Goal: Task Accomplishment & Management: Manage account settings

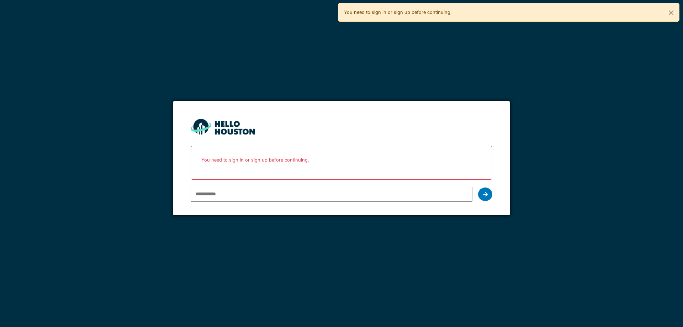
type input "**********"
click at [488, 192] on div at bounding box center [485, 195] width 14 height 14
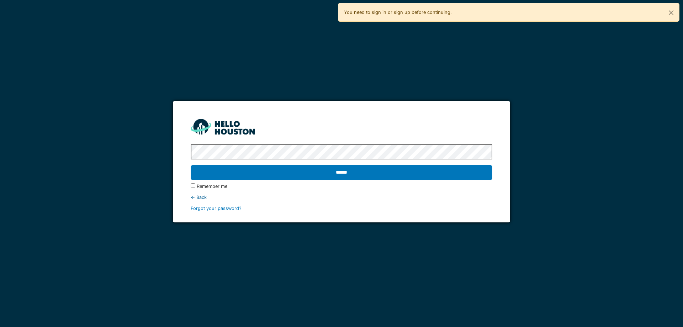
click at [191, 165] on input "******" at bounding box center [341, 172] width 301 height 15
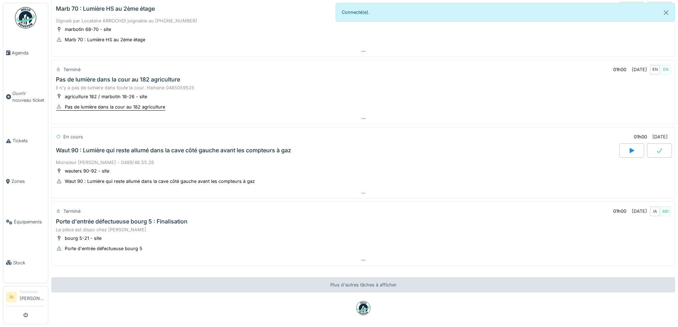
scroll to position [175, 0]
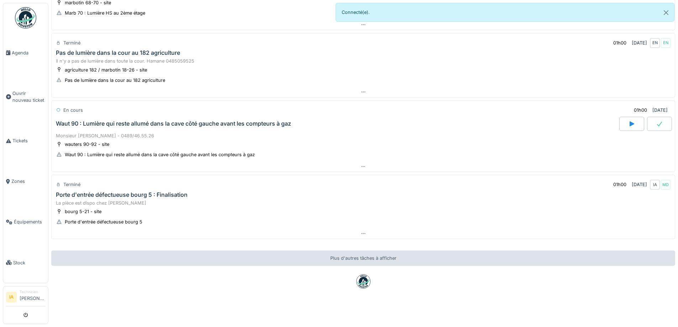
click at [95, 120] on div "Waut 90 : Lumière qui reste allumé dans la cave côté gauche avant les compteurs…" at bounding box center [173, 123] width 235 height 7
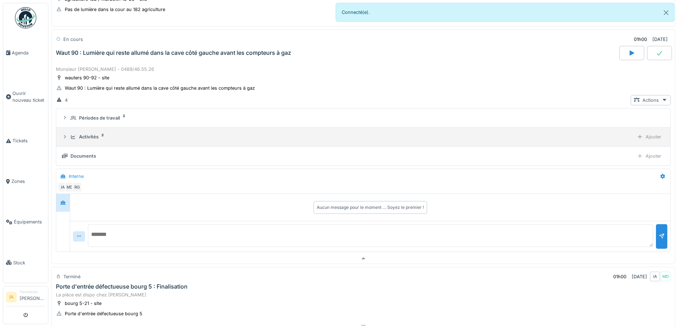
scroll to position [241, 0]
click at [96, 133] on div "Activités" at bounding box center [89, 135] width 20 height 7
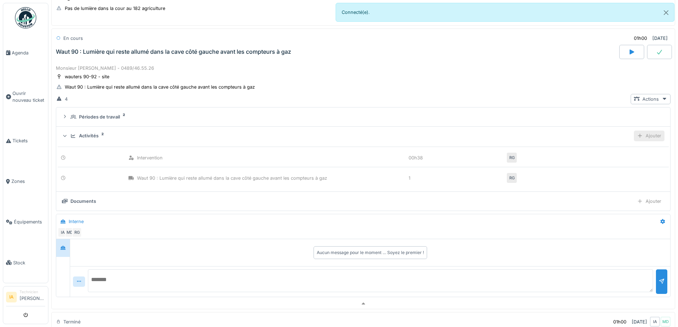
drag, startPoint x: 639, startPoint y: 130, endPoint x: 634, endPoint y: 131, distance: 5.7
click at [639, 131] on div "Ajouter" at bounding box center [649, 136] width 31 height 10
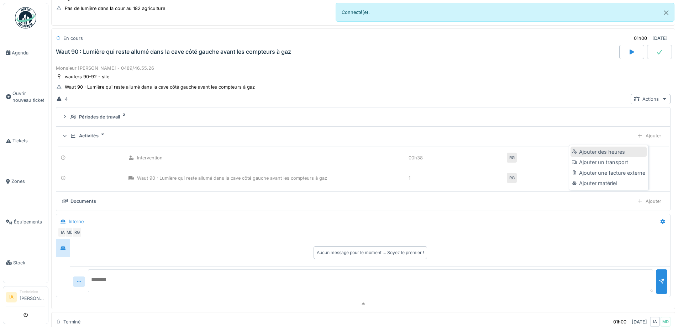
click at [599, 147] on div "Ajouter des heures" at bounding box center [609, 152] width 76 height 11
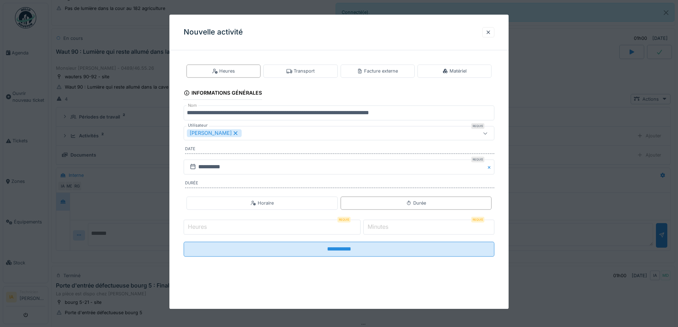
click at [265, 229] on input "Heures" at bounding box center [272, 227] width 177 height 15
type input "*"
click at [399, 218] on div "Heures Requis * Minutes Requis *" at bounding box center [339, 227] width 311 height 18
click at [396, 227] on input "*" at bounding box center [428, 227] width 131 height 15
type input "**"
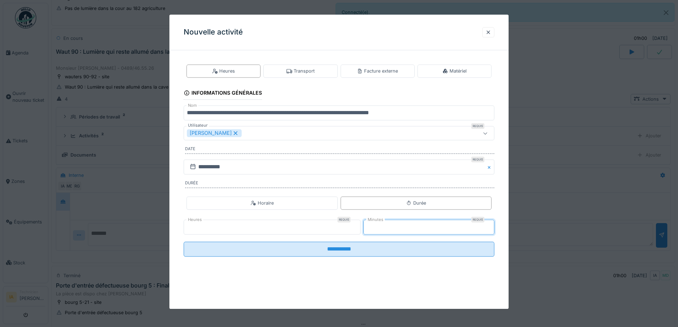
click at [184, 242] on input "**********" at bounding box center [339, 249] width 311 height 15
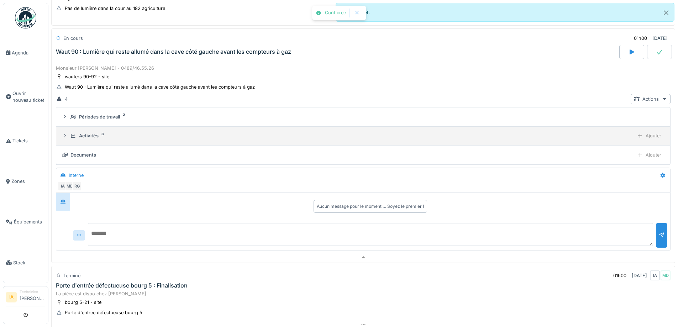
click at [95, 131] on div "Activités 3 Ajouter" at bounding box center [363, 136] width 603 height 10
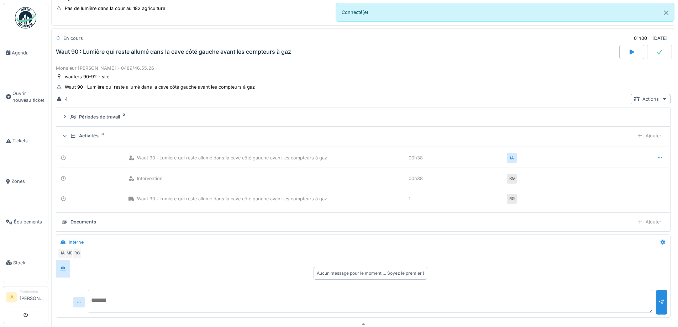
click at [88, 127] on details "Activités 3 Ajouter Waut 90 : Lumière qui reste allumé dans la cave côté gauche…" at bounding box center [363, 170] width 614 height 86
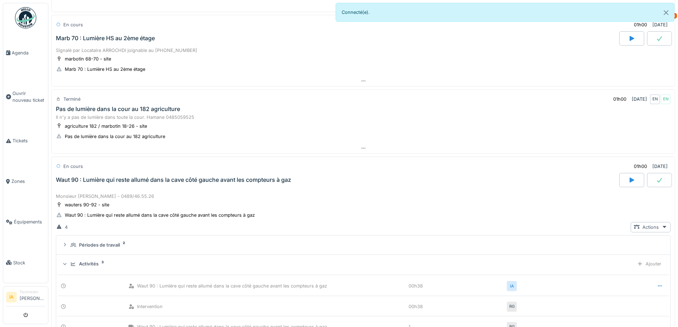
scroll to position [99, 0]
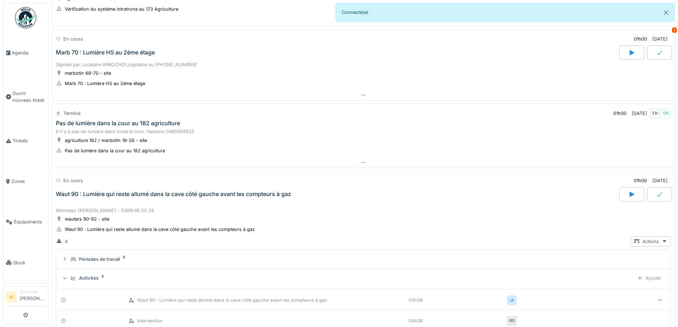
click at [89, 196] on div "Waut 90 : Lumière qui reste allumé dans la cave côté gauche avant les compteurs…" at bounding box center [336, 194] width 565 height 14
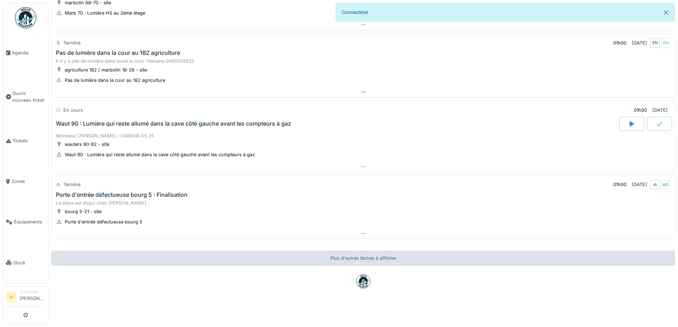
scroll to position [175, 0]
click at [129, 191] on div "Porte d'entrée défectueuse bourg 5 : Finalisation" at bounding box center [122, 194] width 132 height 7
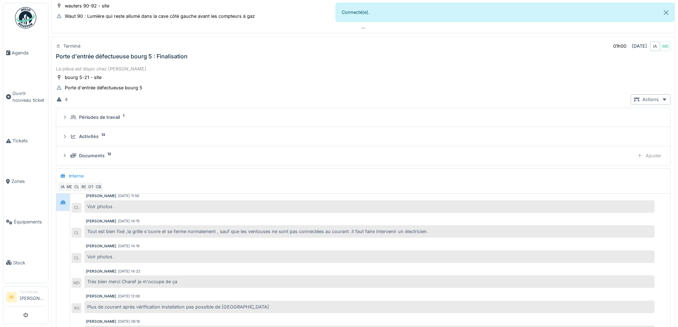
scroll to position [316, 0]
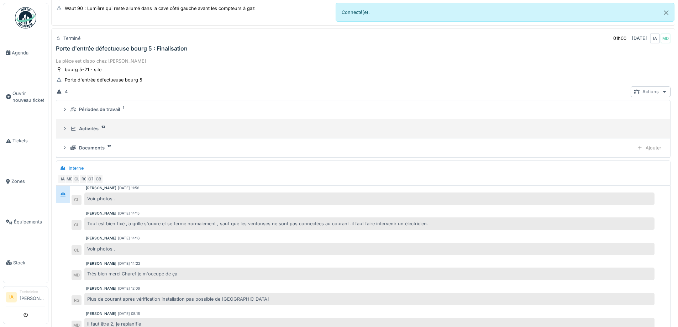
click at [100, 127] on div "Activités 13" at bounding box center [365, 128] width 591 height 7
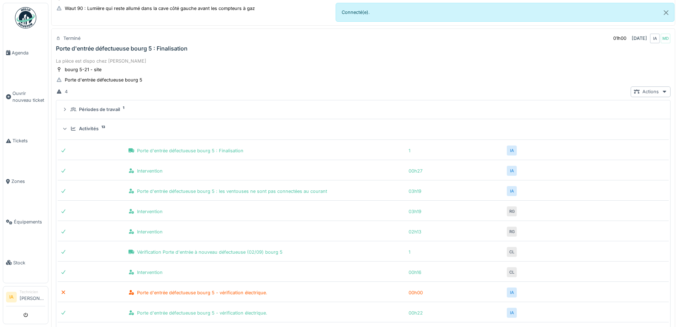
click at [100, 127] on div "Activités 13" at bounding box center [365, 128] width 591 height 7
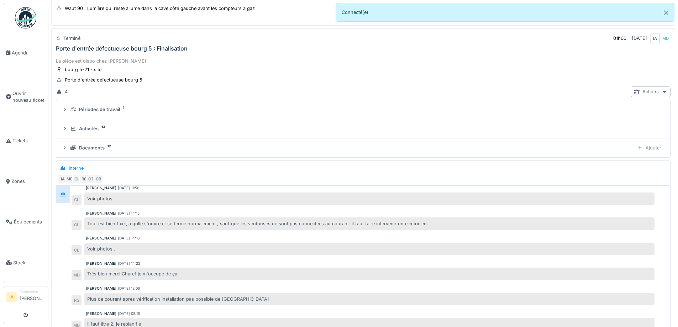
click at [124, 61] on div "La pièce est dispo chez Omar" at bounding box center [363, 61] width 615 height 7
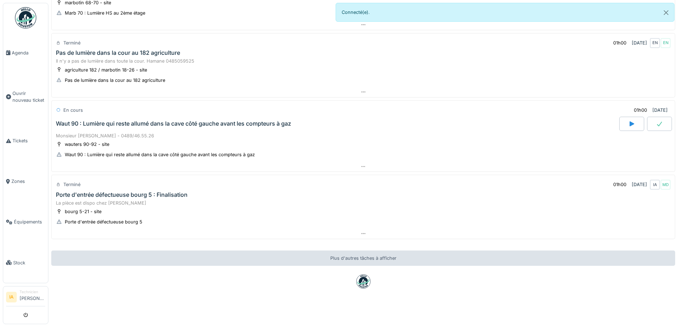
scroll to position [175, 0]
click at [86, 191] on div "Porte d'entrée défectueuse bourg 5 : Finalisation" at bounding box center [122, 194] width 132 height 7
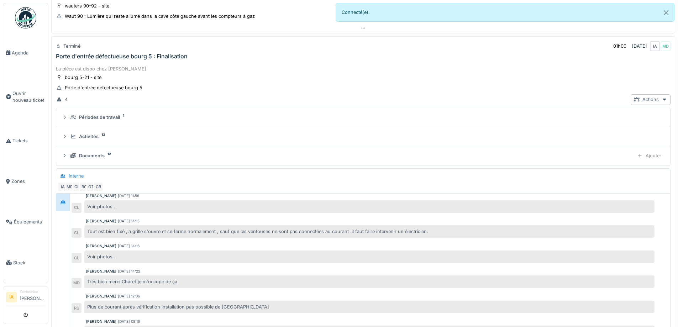
scroll to position [316, 0]
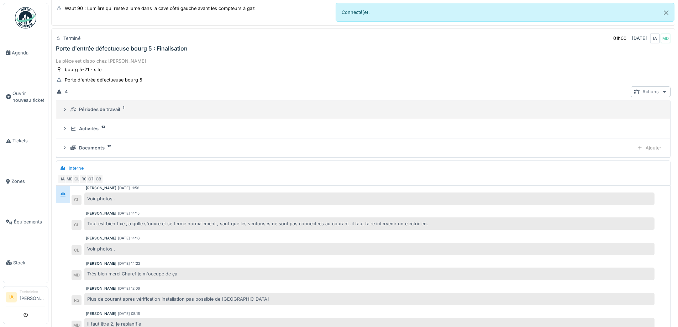
click at [90, 109] on div "Périodes de travail" at bounding box center [99, 109] width 41 height 7
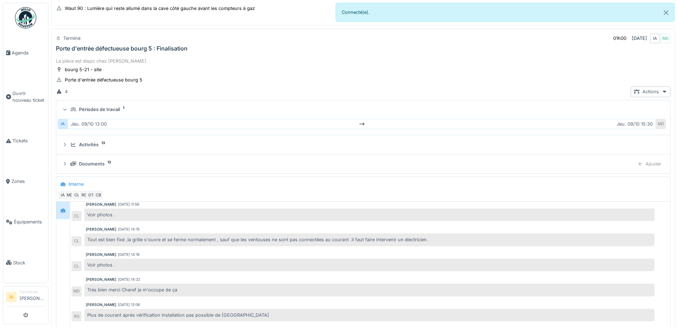
click at [90, 109] on div "Périodes de travail" at bounding box center [99, 109] width 41 height 7
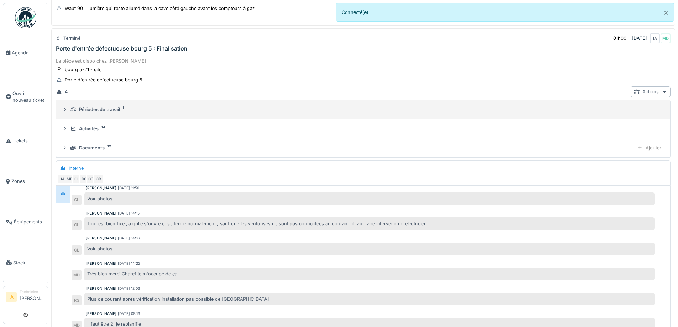
click at [90, 109] on div "Périodes de travail" at bounding box center [99, 109] width 41 height 7
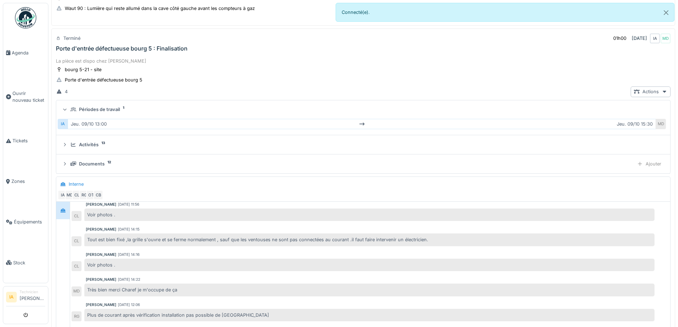
click at [90, 109] on div "Périodes de travail" at bounding box center [99, 109] width 41 height 7
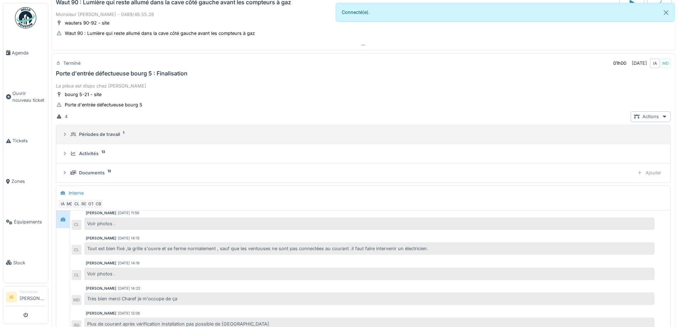
scroll to position [280, 0]
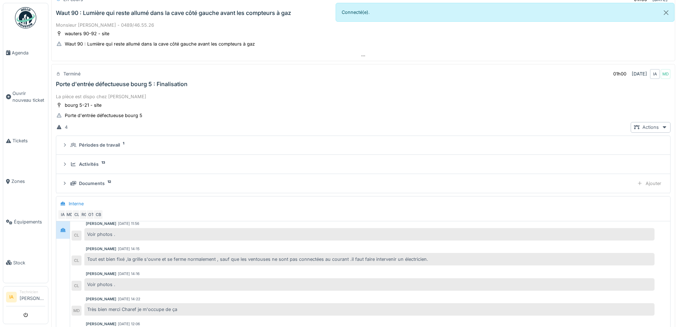
click at [123, 92] on div "La pièce est dispo chez Omar bourg 5-21 - site Porte d'entrée défectueuse bourg…" at bounding box center [363, 272] width 624 height 360
click at [128, 88] on div "Terminé 01h00 09/10/2025 IA MD Porte d'entrée défectueuse bourg 5 : Finalisation" at bounding box center [363, 77] width 624 height 27
click at [129, 81] on div "Porte d'entrée défectueuse bourg 5 : Finalisation" at bounding box center [122, 84] width 132 height 7
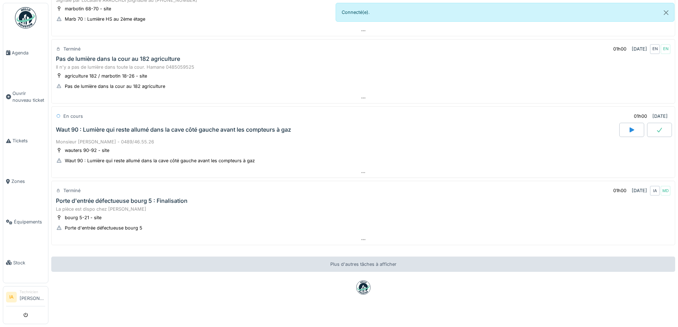
scroll to position [175, 0]
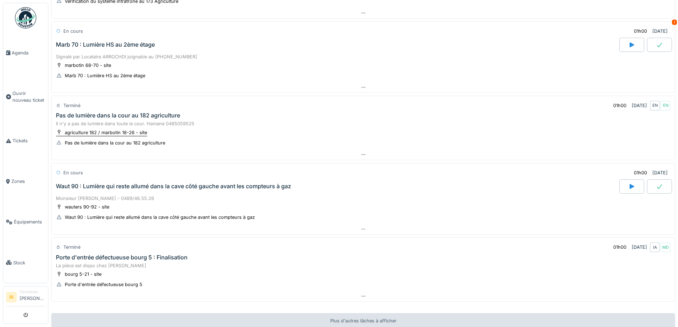
scroll to position [175, 0]
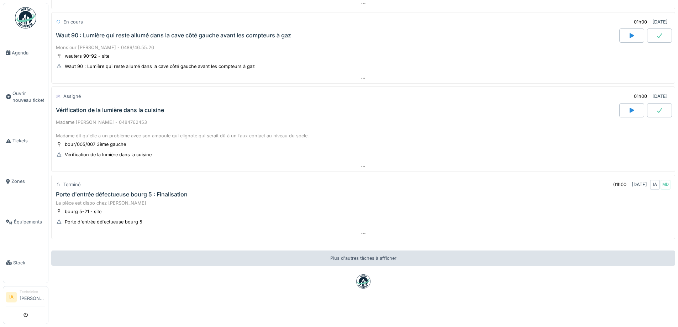
scroll to position [121, 0]
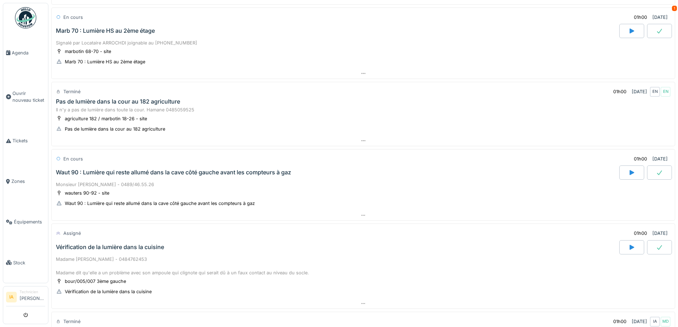
click at [119, 247] on div "Vérification de la lumière dans la cuisine" at bounding box center [336, 247] width 565 height 14
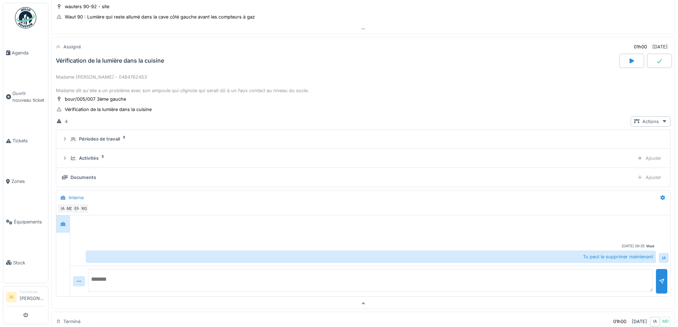
scroll to position [316, 0]
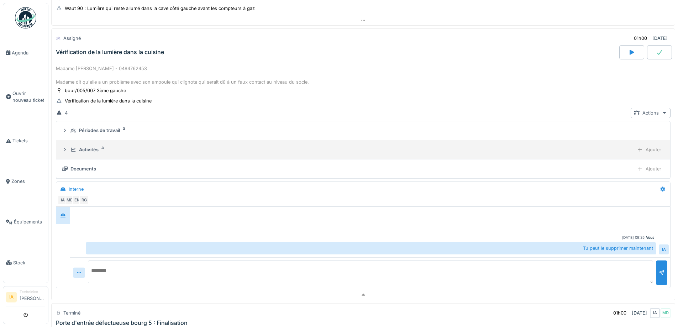
click at [91, 148] on div "Activités" at bounding box center [89, 149] width 20 height 7
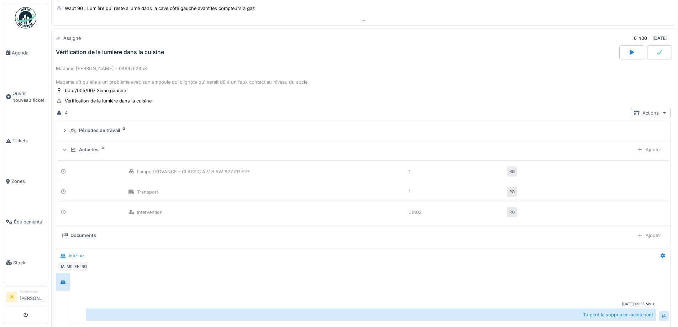
click at [91, 148] on div "Activités" at bounding box center [89, 149] width 20 height 7
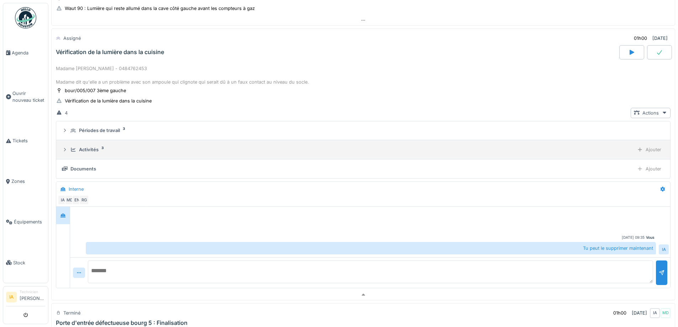
click at [79, 152] on div "Activités" at bounding box center [89, 149] width 20 height 7
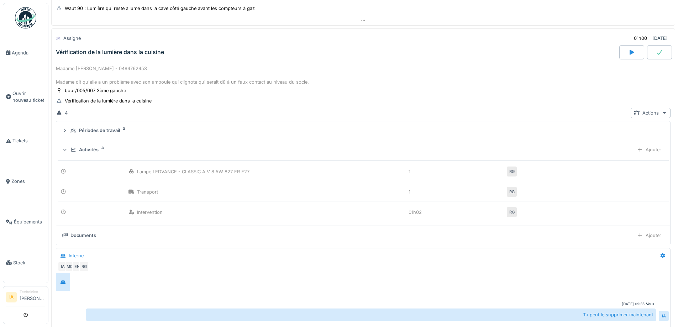
click at [99, 66] on div "Madame [PERSON_NAME] - 0484762453 Madame dit qu'elle a un problème avec son amp…" at bounding box center [363, 75] width 615 height 21
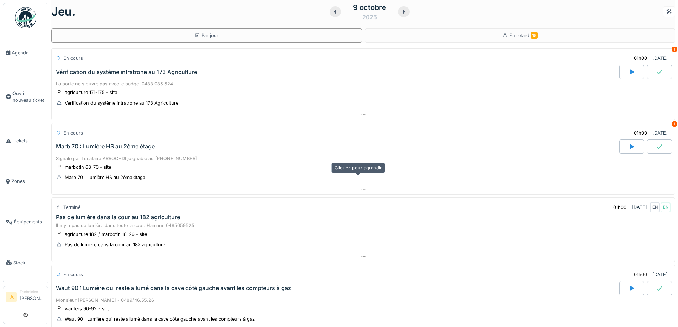
scroll to position [0, 0]
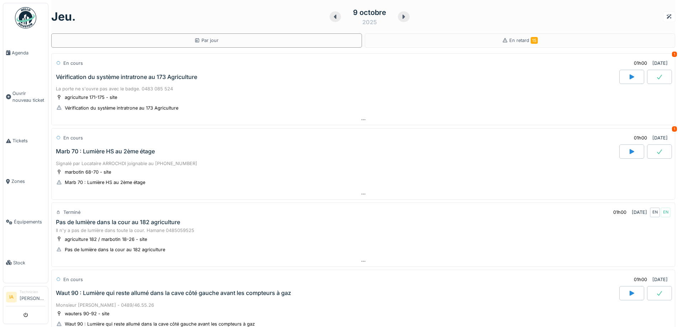
click at [147, 148] on div "Marb 70 : Lumière HS au 2ème étage" at bounding box center [105, 151] width 99 height 7
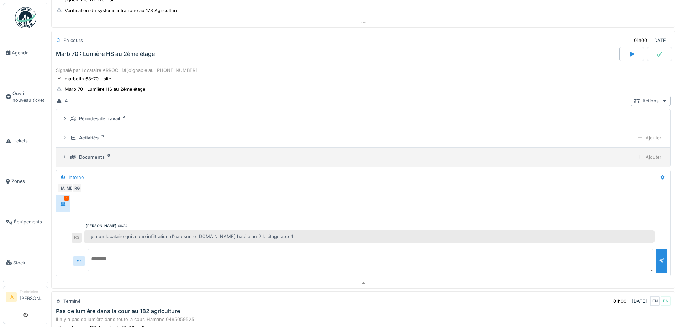
scroll to position [100, 0]
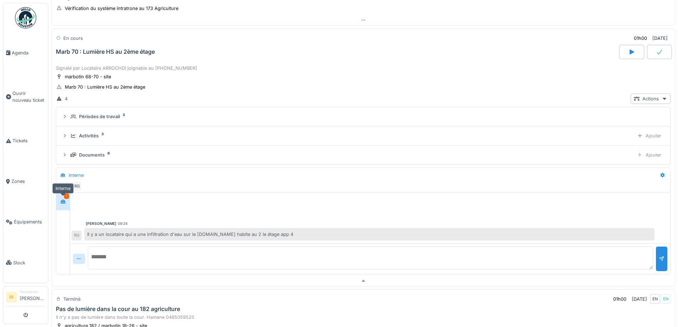
click at [65, 199] on icon at bounding box center [63, 201] width 6 height 5
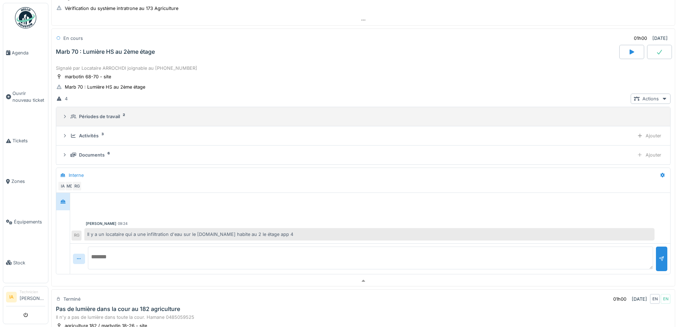
click at [104, 116] on div "Périodes de travail" at bounding box center [99, 116] width 41 height 7
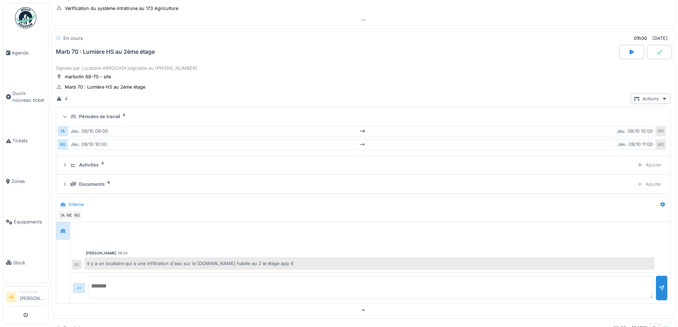
click at [106, 116] on div "Périodes de travail" at bounding box center [99, 116] width 41 height 7
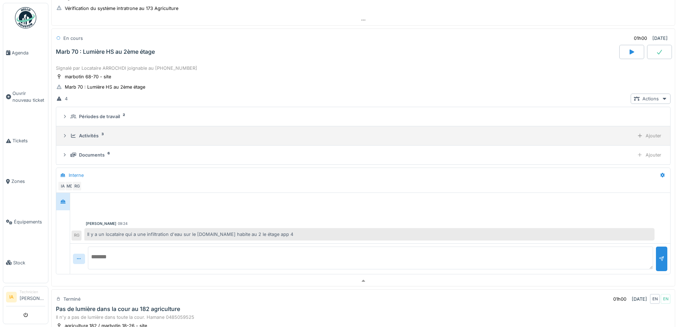
click at [79, 136] on div "Activités" at bounding box center [89, 135] width 20 height 7
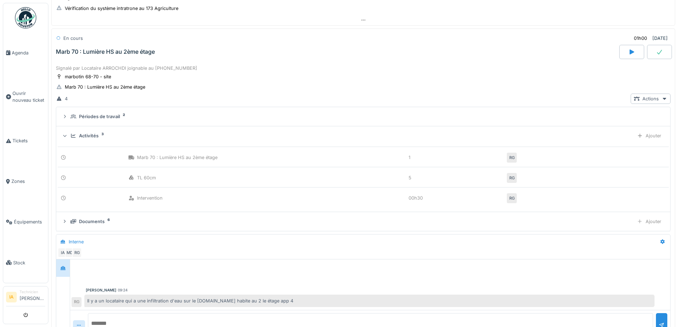
click at [79, 136] on div "Activités" at bounding box center [89, 135] width 20 height 7
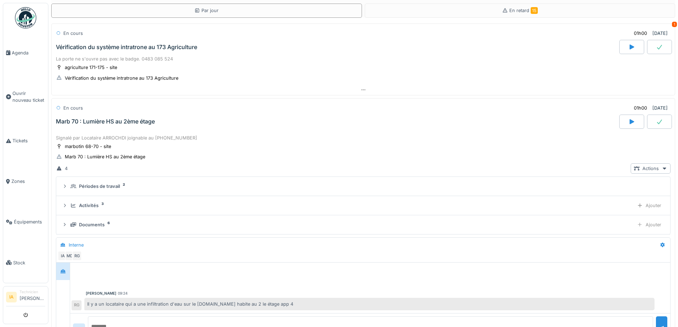
scroll to position [28, 0]
click at [114, 122] on div "Marb 70 : Lumière HS au 2ème étage" at bounding box center [105, 123] width 99 height 7
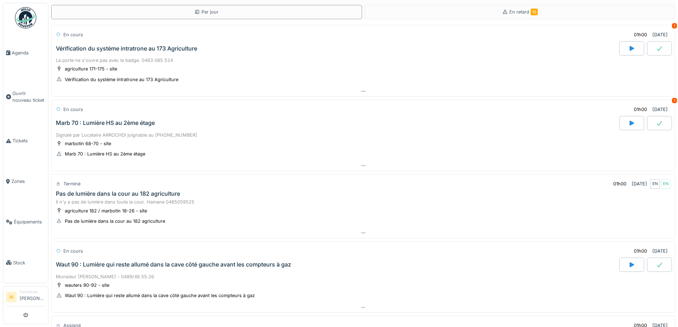
click at [148, 46] on div "Vérification du système intratrone au 173 Agriculture" at bounding box center [126, 48] width 141 height 7
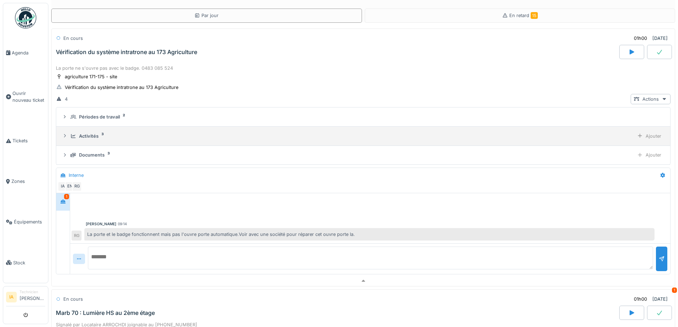
click at [94, 139] on div "Activités" at bounding box center [89, 136] width 20 height 7
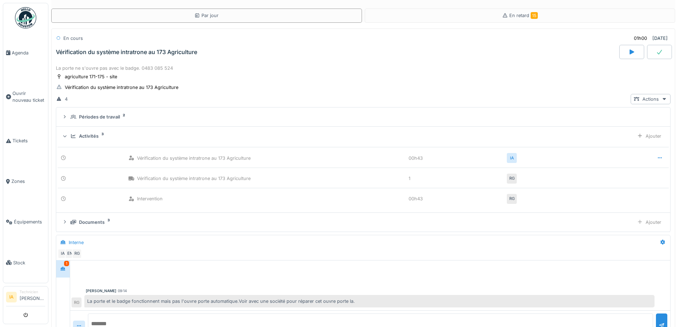
click at [94, 139] on div "Activités" at bounding box center [89, 136] width 20 height 7
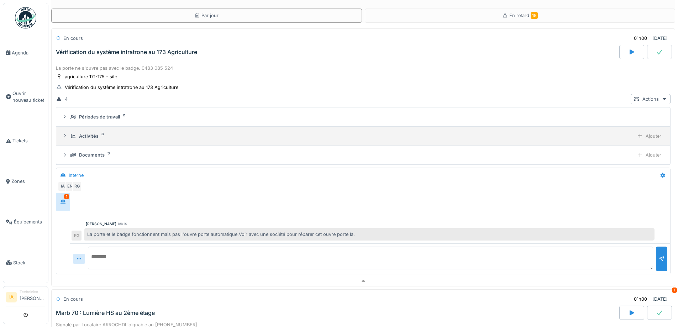
click at [94, 139] on div "Activités" at bounding box center [89, 136] width 20 height 7
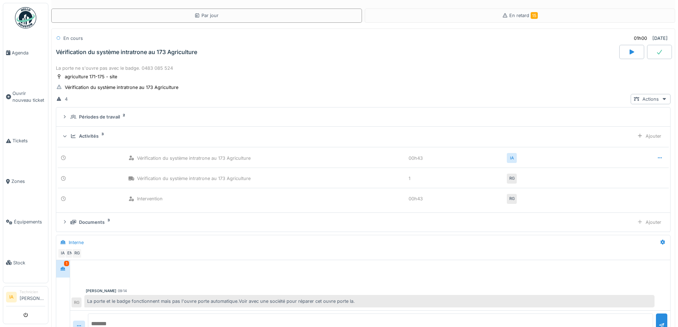
click at [125, 61] on div "En cours 01h00 09/10/2025 Vérification du système intratrone au 173 Agriculture" at bounding box center [363, 45] width 624 height 35
click at [135, 56] on div "Vérification du système intratrone au 173 Agriculture" at bounding box center [336, 52] width 565 height 14
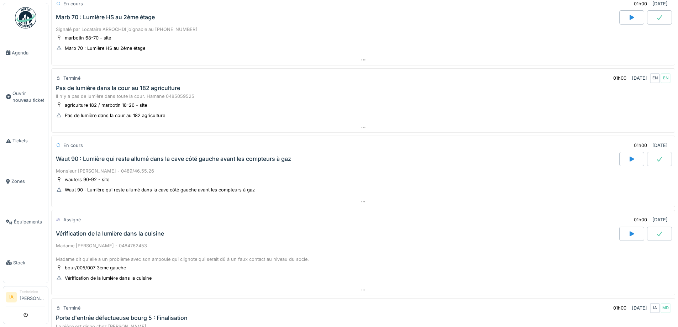
scroll to position [85, 0]
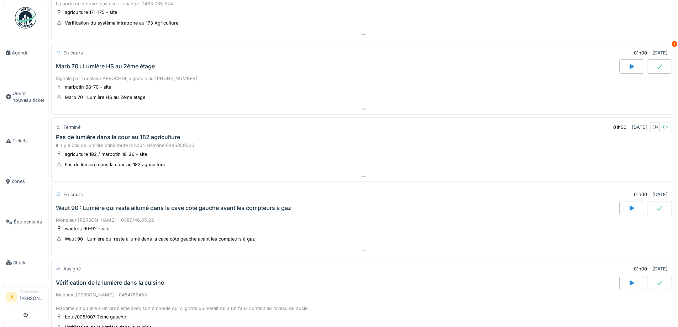
click at [221, 208] on div "Waut 90 : Lumière qui reste allumé dans la cave côté gauche avant les compteurs…" at bounding box center [336, 208] width 565 height 14
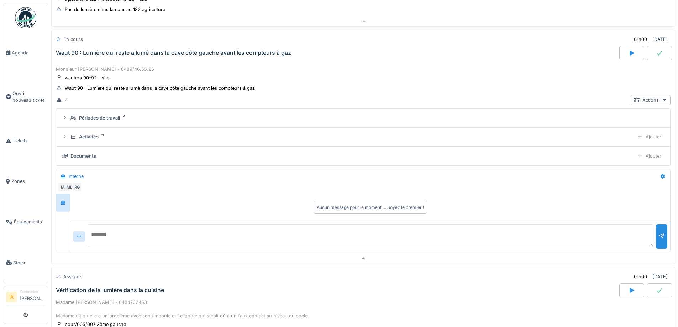
scroll to position [241, 0]
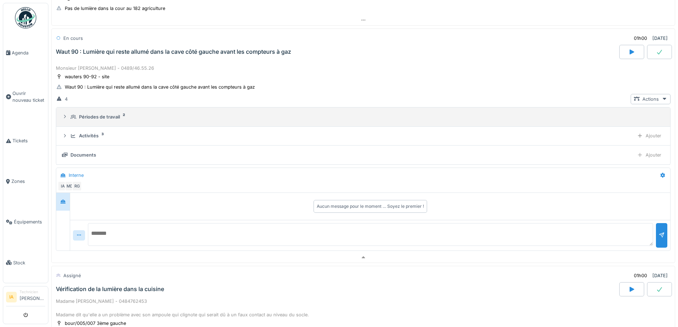
click at [79, 116] on div "Périodes de travail 2" at bounding box center [365, 117] width 591 height 7
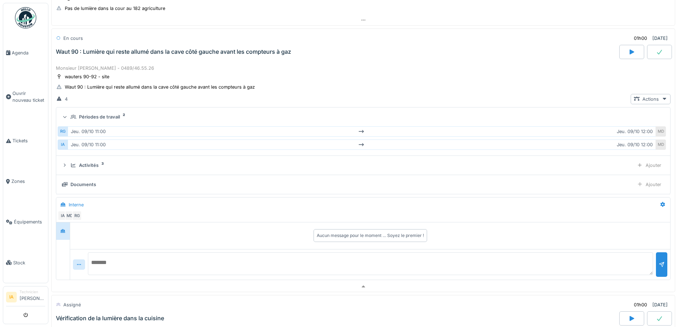
click at [79, 116] on div "Périodes de travail 2" at bounding box center [365, 117] width 591 height 7
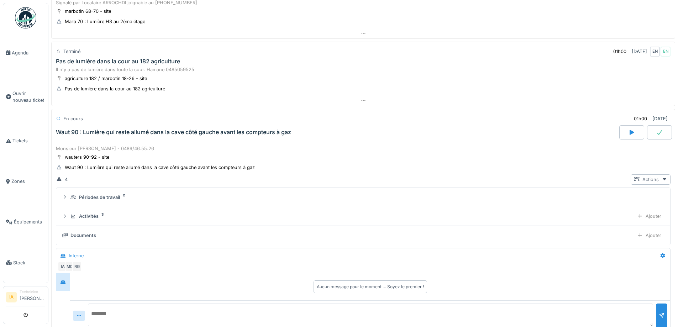
scroll to position [135, 0]
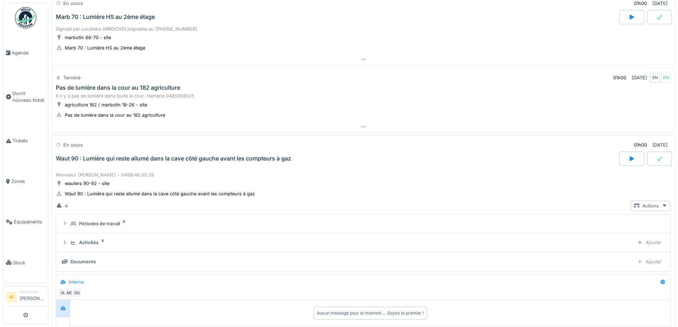
click at [124, 157] on div "Waut 90 : Lumière qui reste allumé dans la cave côté gauche avant les compteurs…" at bounding box center [173, 158] width 235 height 7
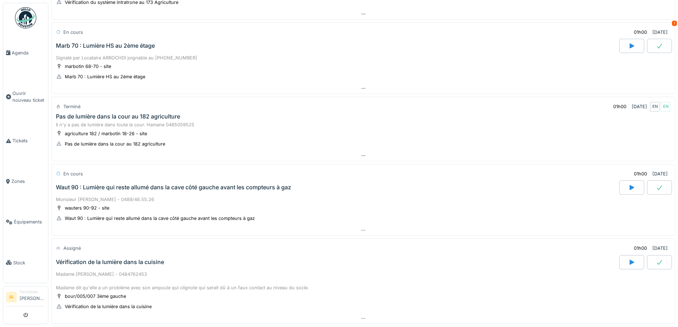
scroll to position [142, 0]
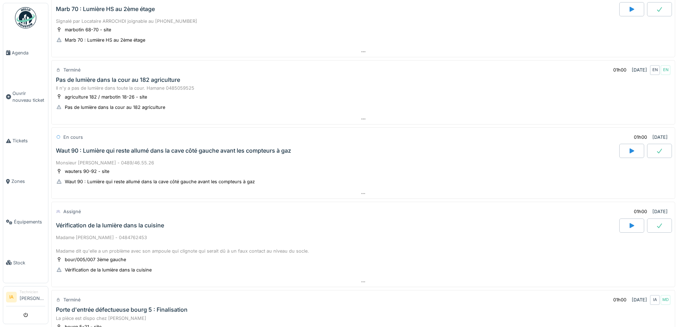
click at [132, 231] on div "Vérification de la lumière dans la cuisine" at bounding box center [336, 226] width 565 height 14
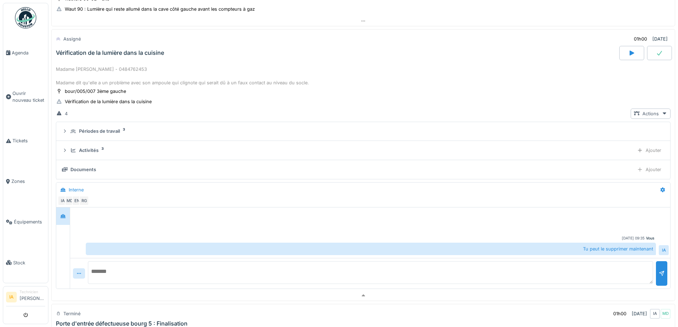
scroll to position [316, 0]
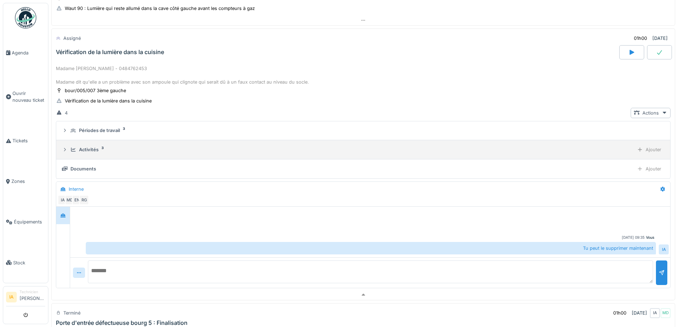
click at [95, 152] on div "Activités" at bounding box center [89, 149] width 20 height 7
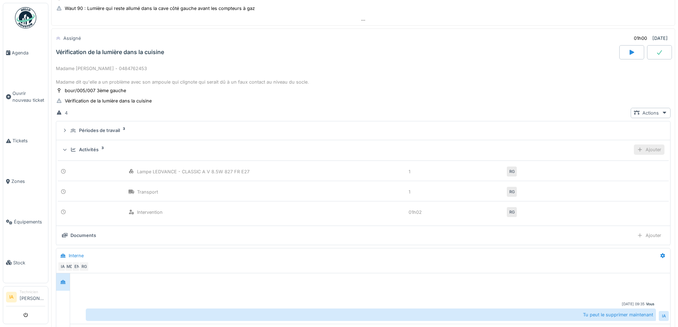
click at [637, 147] on icon at bounding box center [640, 149] width 6 height 5
click at [589, 164] on div "Ajouter des heures" at bounding box center [609, 165] width 76 height 11
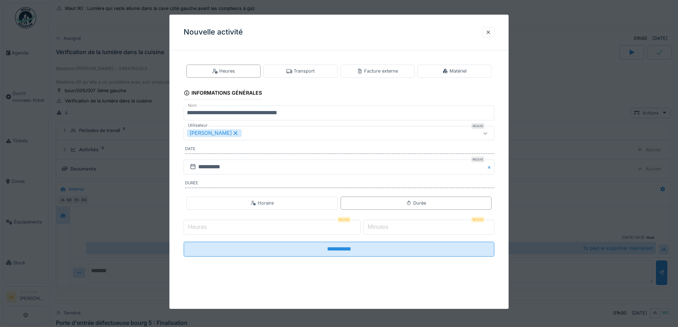
click at [287, 221] on input "Heures" at bounding box center [272, 227] width 177 height 15
type input "*"
click at [390, 229] on label "Minutes" at bounding box center [377, 227] width 23 height 9
click at [393, 229] on input "*" at bounding box center [428, 227] width 131 height 15
type input "**"
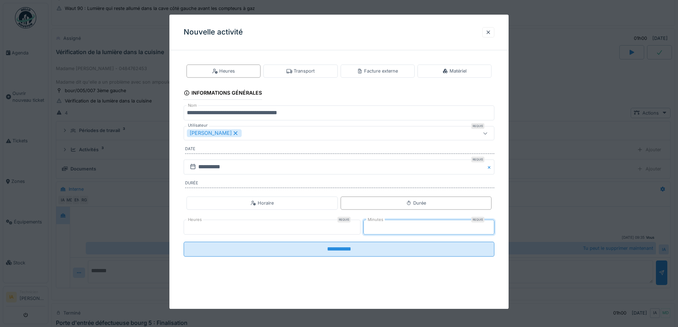
click at [184, 242] on input "**********" at bounding box center [339, 249] width 311 height 15
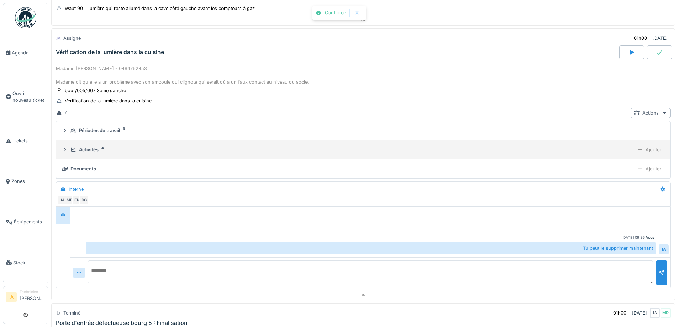
click at [86, 147] on div "Activités" at bounding box center [89, 149] width 20 height 7
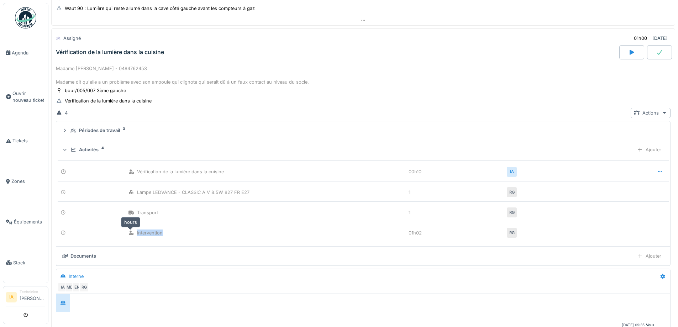
drag, startPoint x: 130, startPoint y: 233, endPoint x: 220, endPoint y: 238, distance: 90.5
click at [218, 238] on div "Intervention 01h02 RG" at bounding box center [363, 230] width 611 height 17
click at [234, 238] on div "Intervention 01h02 RG" at bounding box center [363, 230] width 611 height 17
click at [94, 146] on div "Activités 4 Ajouter" at bounding box center [363, 150] width 603 height 10
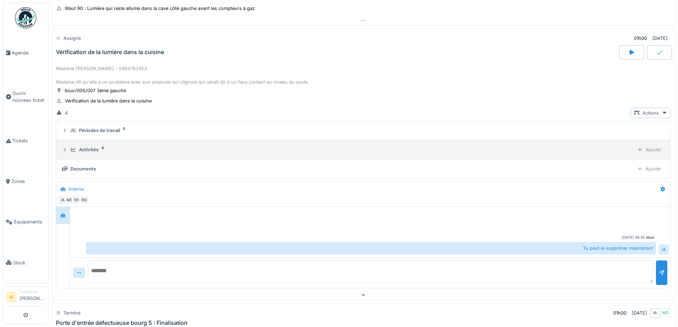
click at [84, 151] on div "Activités" at bounding box center [89, 149] width 20 height 7
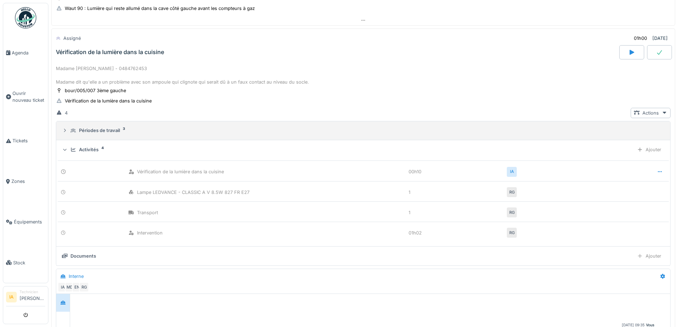
click at [104, 132] on div "Périodes de travail" at bounding box center [99, 130] width 41 height 7
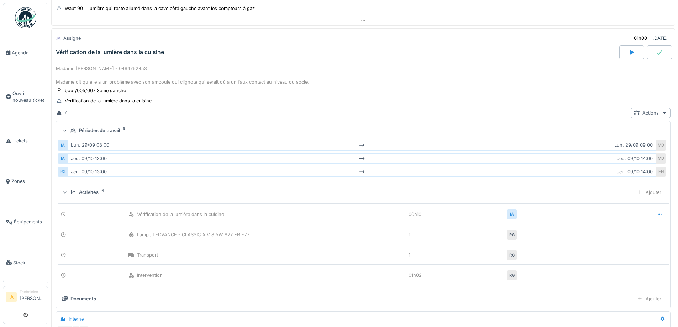
click at [104, 132] on div "Périodes de travail" at bounding box center [99, 130] width 41 height 7
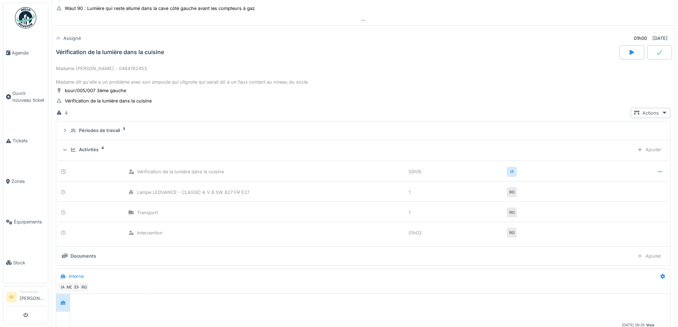
click at [81, 148] on div "Activités" at bounding box center [89, 149] width 20 height 7
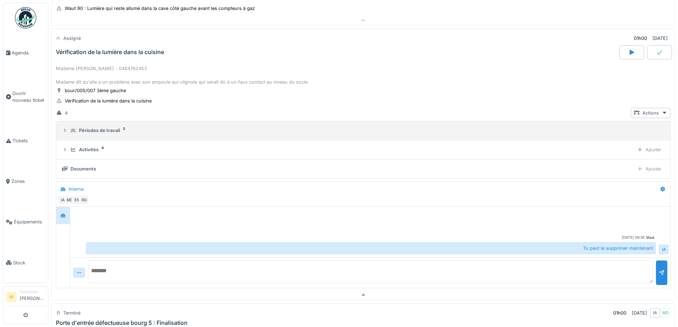
click at [88, 130] on div "Périodes de travail" at bounding box center [99, 130] width 41 height 7
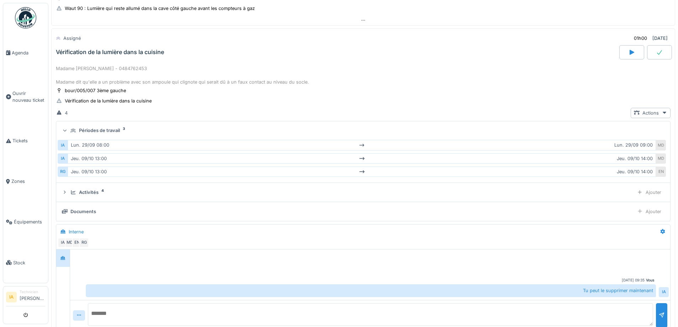
click at [137, 63] on div "Assigné 01h00 09/10/2025 Vérification de la lumière dans la cuisine" at bounding box center [363, 45] width 624 height 35
click at [96, 57] on div "Vérification de la lumière dans la cuisine" at bounding box center [336, 52] width 565 height 14
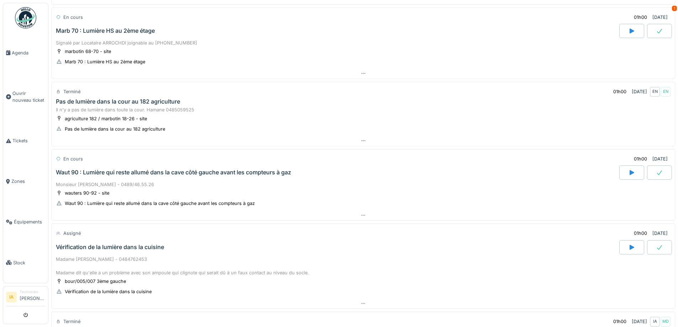
scroll to position [0, 0]
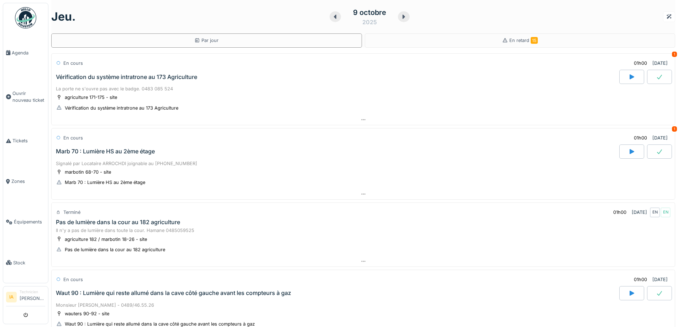
click at [109, 82] on div "Vérification du système intratrone au 173 Agriculture" at bounding box center [336, 77] width 565 height 14
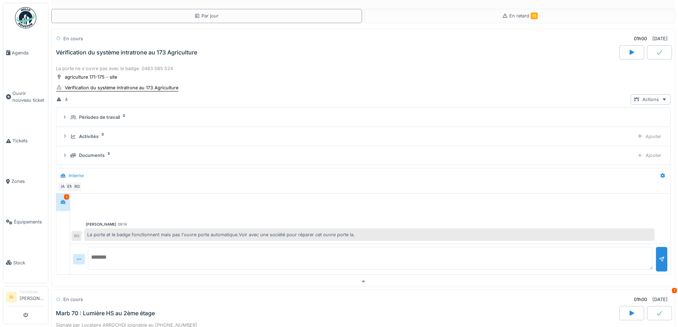
scroll to position [25, 0]
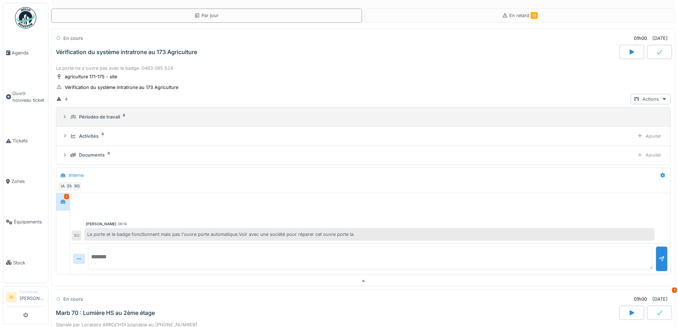
click at [87, 115] on div "Périodes de travail" at bounding box center [99, 117] width 41 height 7
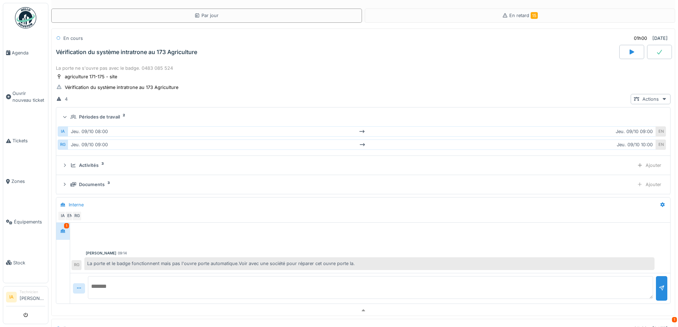
click at [87, 115] on div "Périodes de travail" at bounding box center [99, 117] width 41 height 7
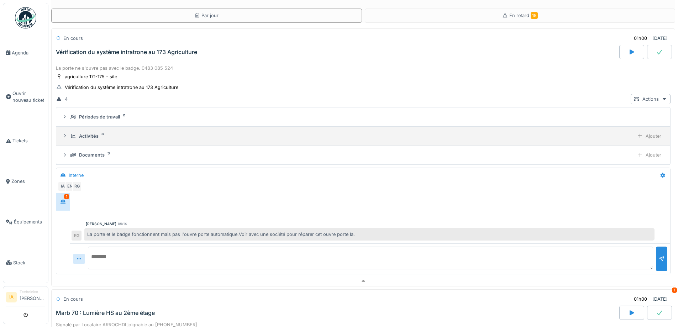
click at [82, 136] on div "Activités" at bounding box center [89, 136] width 20 height 7
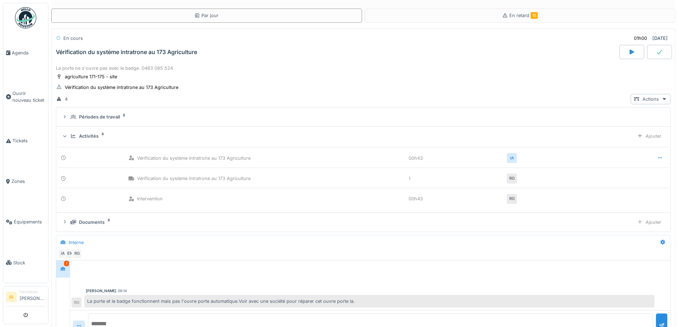
click at [82, 136] on div "Activités" at bounding box center [89, 136] width 20 height 7
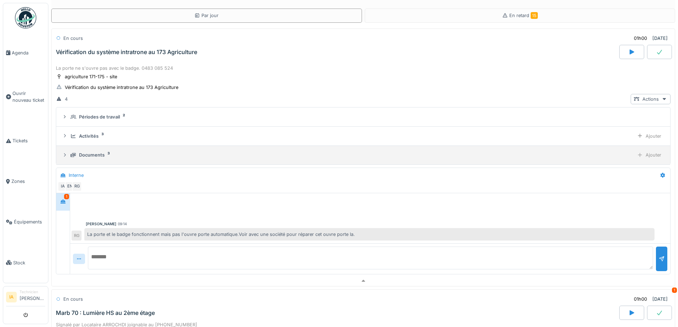
click at [82, 154] on div "Documents" at bounding box center [92, 155] width 26 height 7
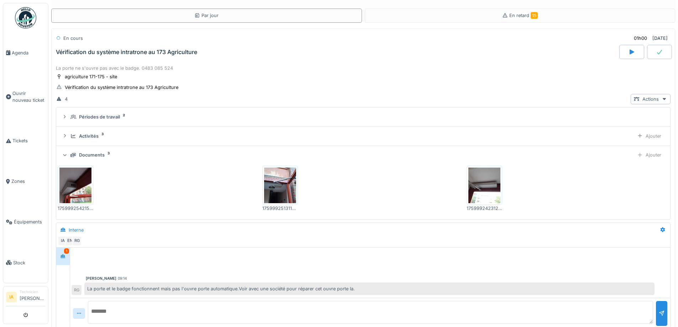
click at [82, 154] on div "Documents" at bounding box center [92, 155] width 26 height 7
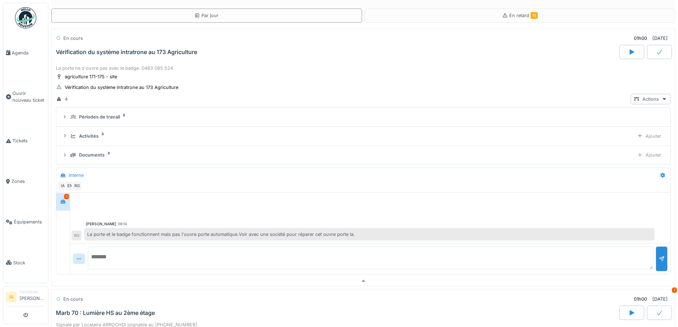
click at [88, 64] on div "La porte ne s'ouvre pas avec le badge. 0483 085 524 agriculture 171-175 - site …" at bounding box center [363, 169] width 624 height 212
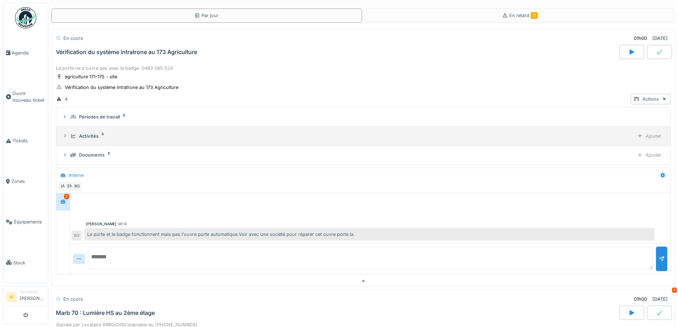
click at [80, 133] on div "Activités" at bounding box center [89, 136] width 20 height 7
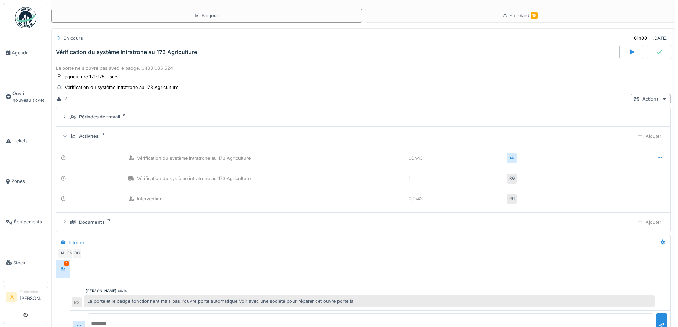
click at [80, 133] on div "Activités" at bounding box center [89, 136] width 20 height 7
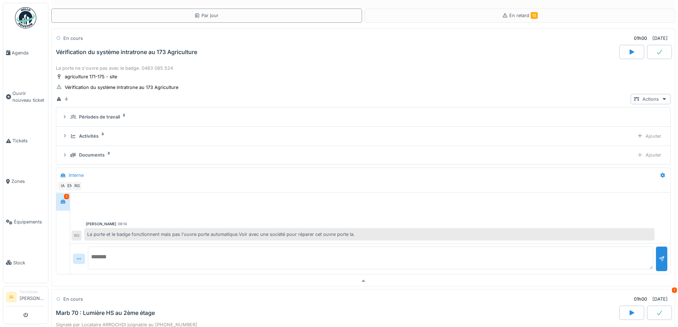
click at [86, 54] on div "Vérification du système intratrone au 173 Agriculture" at bounding box center [126, 52] width 141 height 7
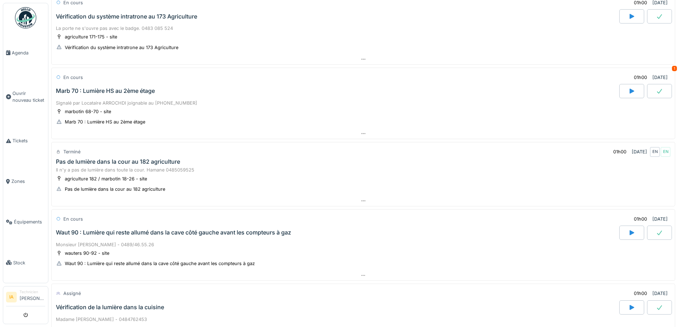
click at [100, 94] on div "Marb 70 : Lumière HS au 2ème étage" at bounding box center [105, 91] width 99 height 7
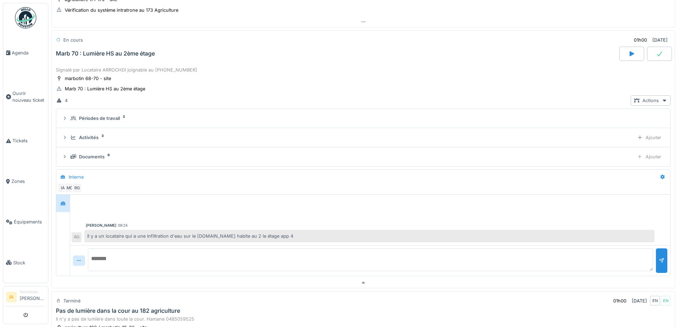
scroll to position [100, 0]
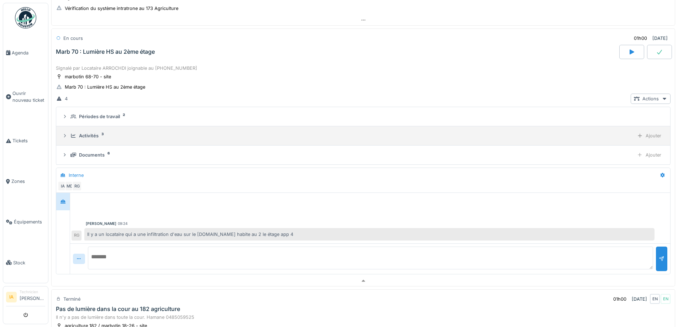
click at [79, 137] on div "Activités 3" at bounding box center [350, 135] width 561 height 7
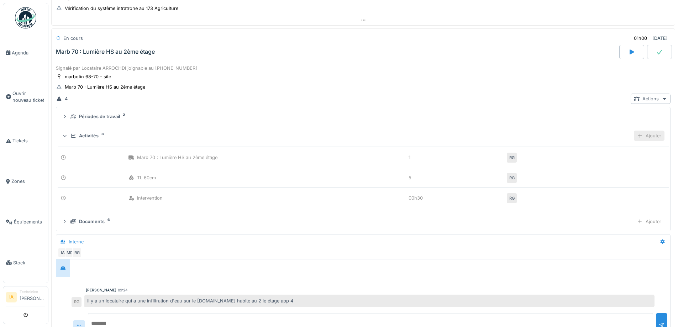
click at [634, 136] on div "Ajouter" at bounding box center [649, 136] width 31 height 10
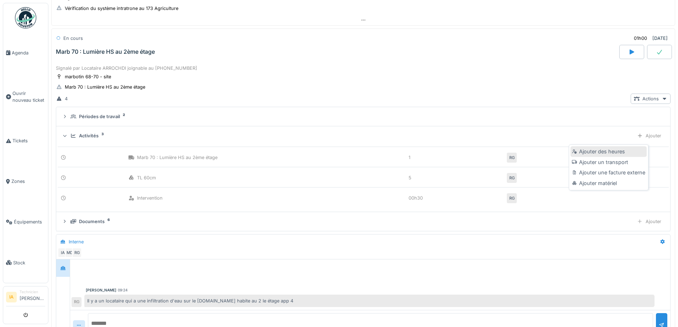
click at [611, 153] on div "Ajouter des heures" at bounding box center [609, 151] width 76 height 11
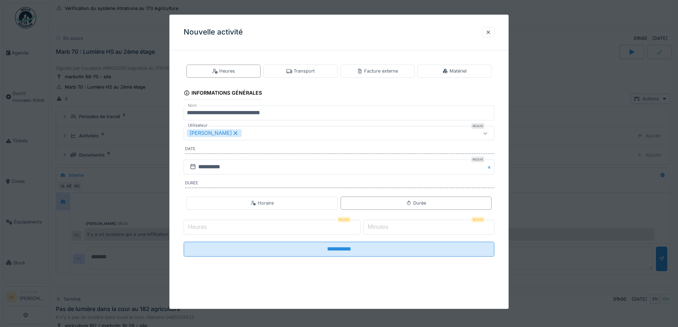
click at [241, 227] on input "Heures" at bounding box center [272, 227] width 177 height 15
type input "*"
click at [388, 226] on label "Minutes" at bounding box center [377, 227] width 23 height 9
click at [388, 226] on input "*" at bounding box center [428, 227] width 131 height 15
type input "**"
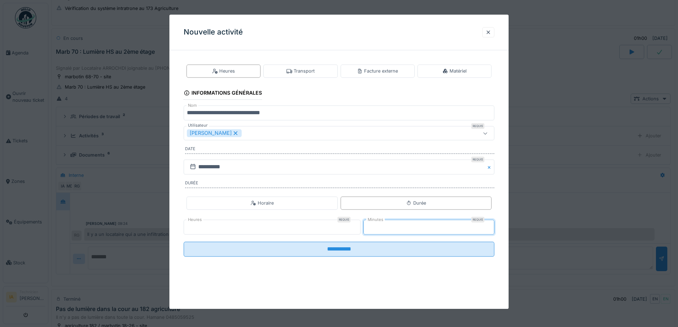
click at [184, 242] on input "**********" at bounding box center [339, 249] width 311 height 15
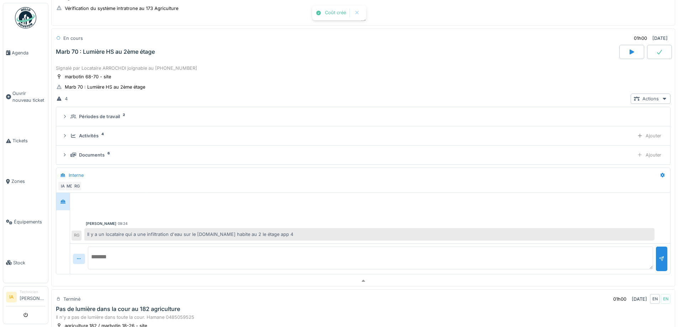
click at [118, 49] on div "Marb 70 : Lumière HS au 2ème étage" at bounding box center [105, 51] width 99 height 7
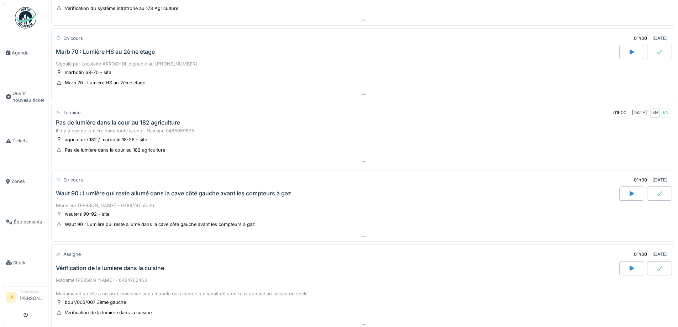
click at [99, 120] on div "Pas de lumière dans la cour au 182 agriculture" at bounding box center [118, 122] width 124 height 7
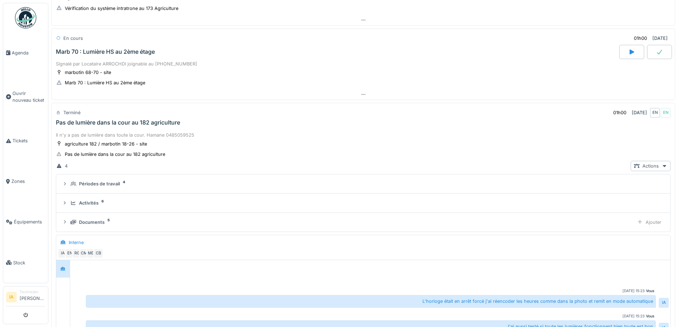
scroll to position [174, 0]
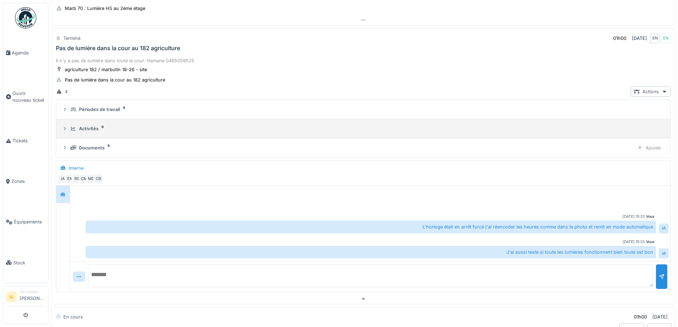
click at [89, 130] on div "Activités" at bounding box center [89, 128] width 20 height 7
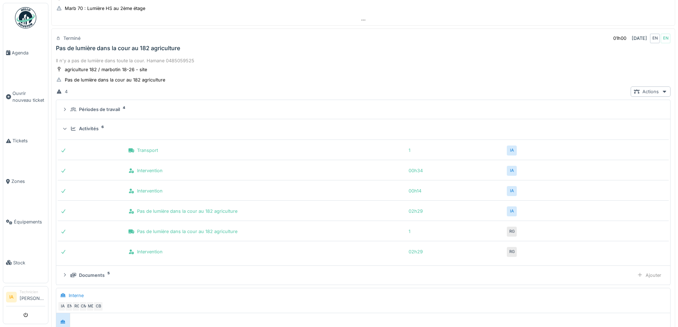
click at [89, 130] on div "Activités" at bounding box center [89, 128] width 20 height 7
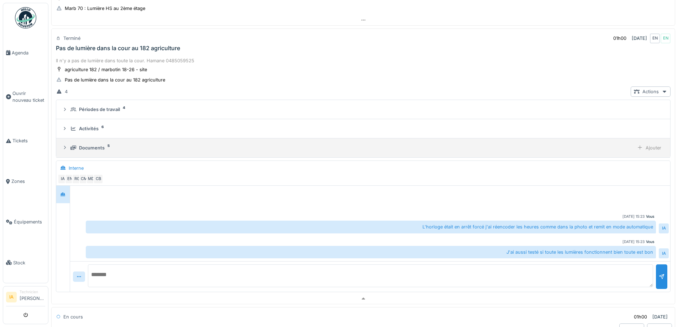
click at [81, 152] on div "Documents 5 Ajouter" at bounding box center [363, 148] width 603 height 10
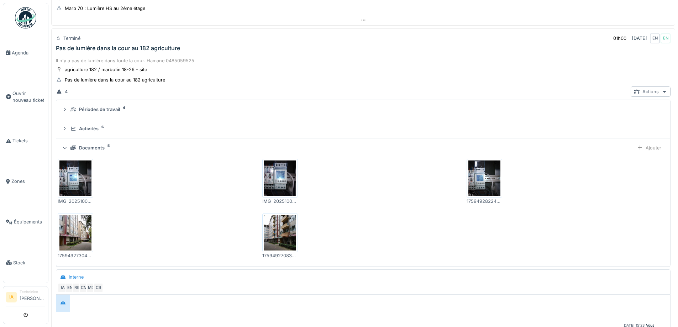
click at [81, 152] on div "Documents 5 Ajouter" at bounding box center [363, 148] width 603 height 10
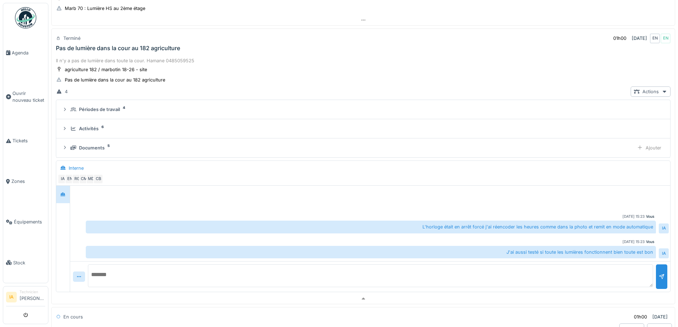
click at [126, 50] on div "Pas de lumière dans la cour au 182 agriculture" at bounding box center [118, 48] width 124 height 7
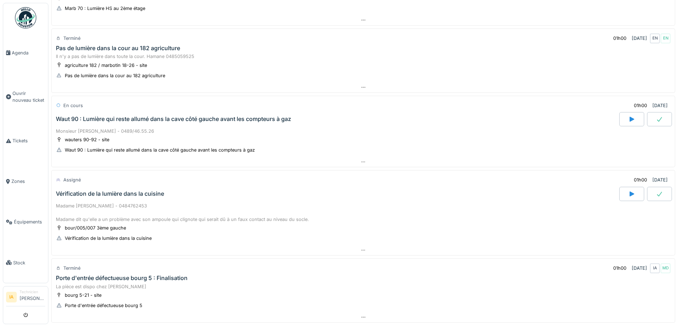
click at [103, 130] on div "Monsieur [PERSON_NAME] - 0489/46.55.26" at bounding box center [363, 131] width 615 height 7
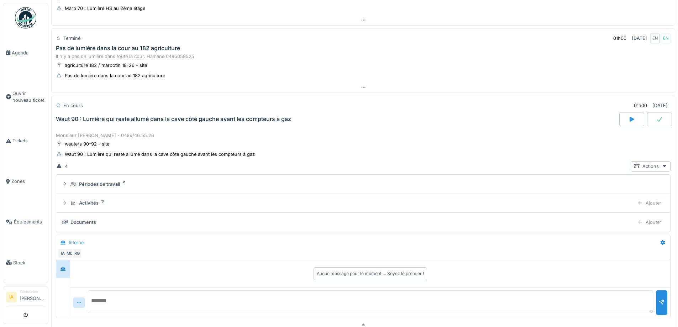
scroll to position [241, 0]
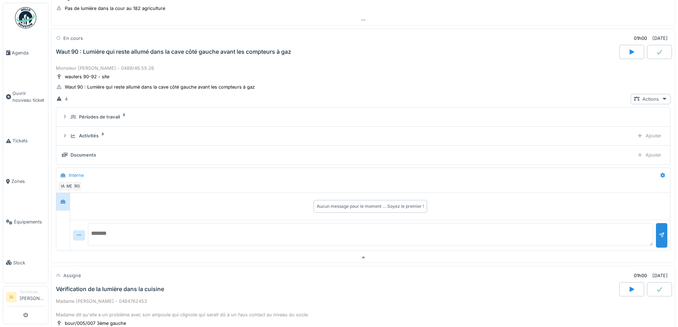
click at [98, 106] on div "4 Actions Périodes de travail 2 Activités 3 Ajouter Documents Ajouter Interne I…" at bounding box center [363, 172] width 615 height 157
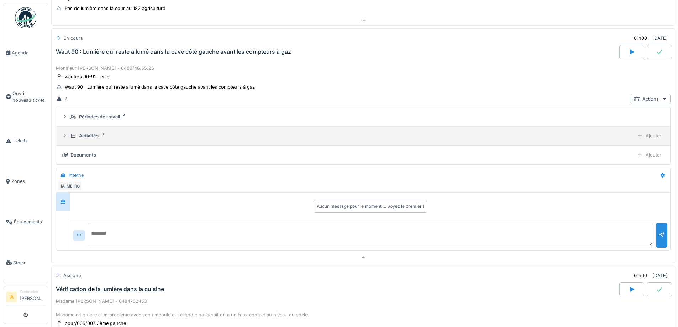
click at [79, 136] on div "Activités 3" at bounding box center [350, 135] width 561 height 7
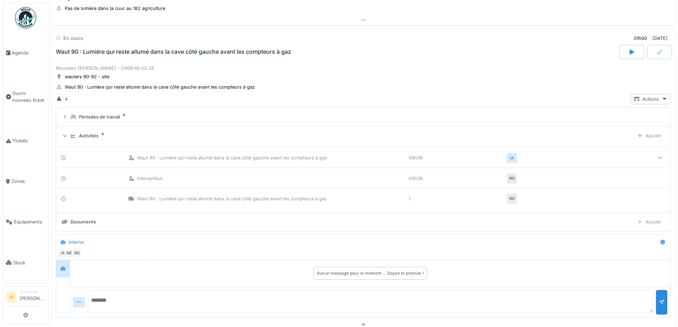
click at [177, 314] on div at bounding box center [370, 302] width 565 height 25
click at [179, 308] on textarea at bounding box center [370, 301] width 565 height 23
click at [227, 300] on textarea "**********" at bounding box center [370, 301] width 565 height 23
click at [106, 299] on textarea "**********" at bounding box center [370, 301] width 565 height 23
click at [275, 298] on textarea "**********" at bounding box center [370, 301] width 565 height 23
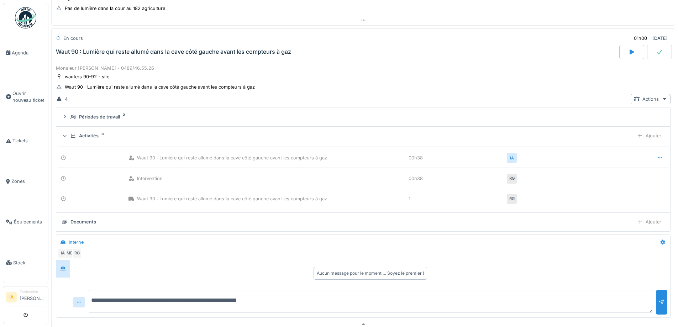
type textarea "**********"
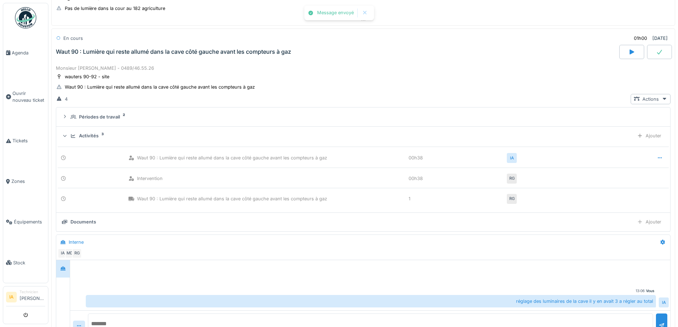
click at [78, 133] on div "Activités 3" at bounding box center [350, 135] width 561 height 7
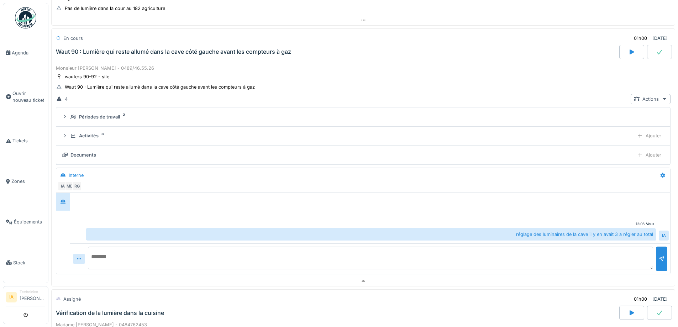
click at [647, 50] on div at bounding box center [659, 52] width 25 height 14
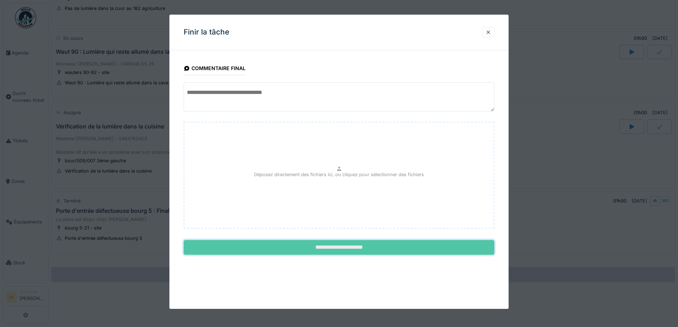
click at [400, 253] on input "**********" at bounding box center [339, 247] width 311 height 15
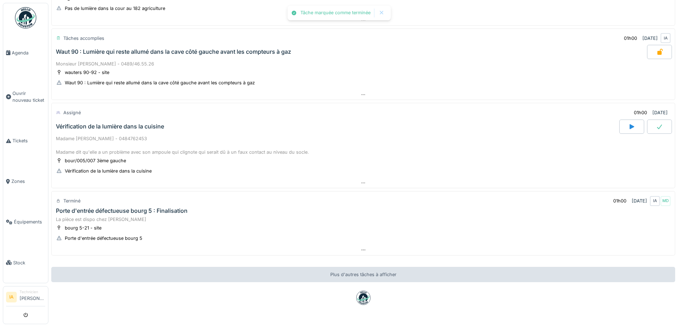
click at [124, 131] on div "Vérification de la lumière dans la cuisine" at bounding box center [336, 127] width 565 height 14
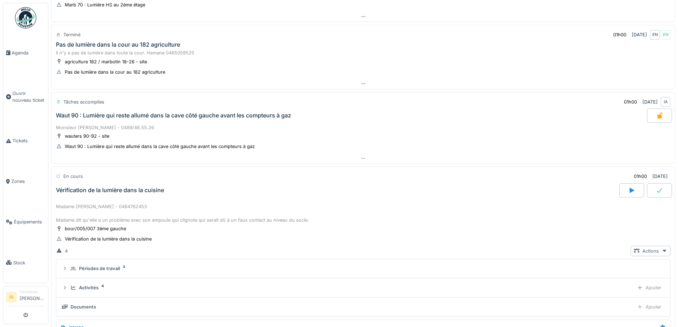
scroll to position [178, 0]
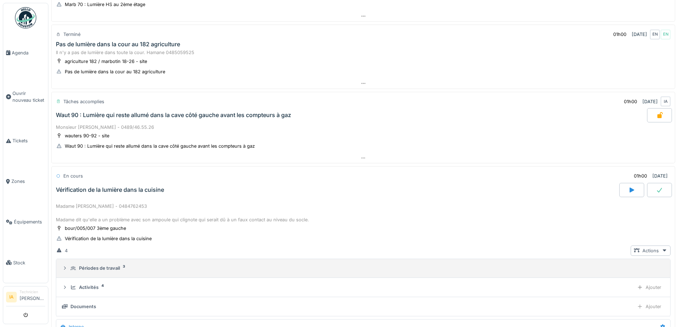
click at [91, 269] on div "Périodes de travail" at bounding box center [99, 268] width 41 height 7
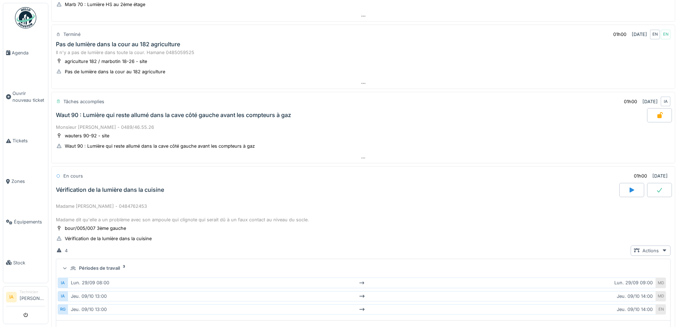
click at [101, 268] on div "Périodes de travail" at bounding box center [99, 268] width 41 height 7
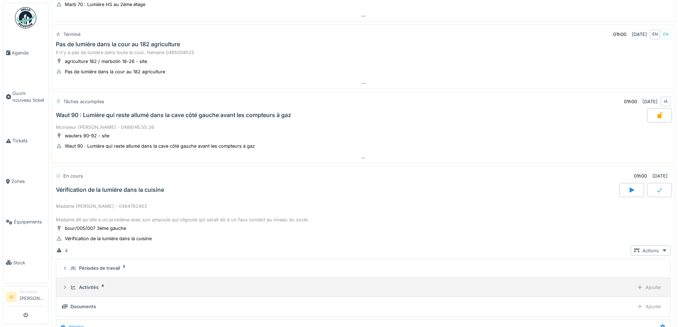
click at [88, 282] on summary "Activités 4 Ajouter" at bounding box center [363, 287] width 608 height 13
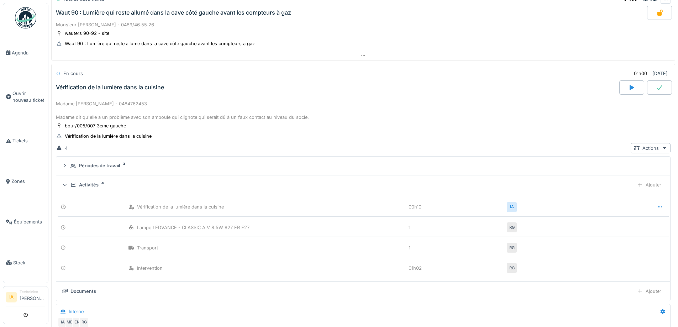
scroll to position [285, 0]
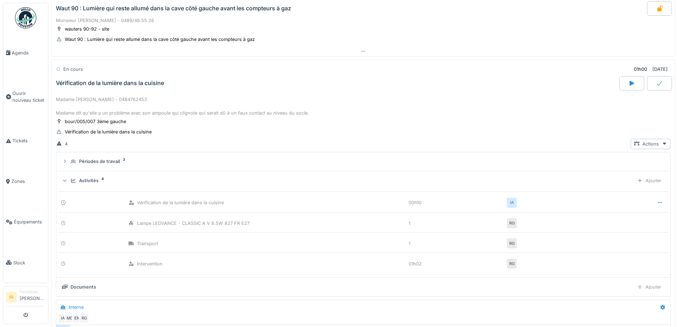
click at [89, 182] on div "Activités" at bounding box center [89, 180] width 20 height 7
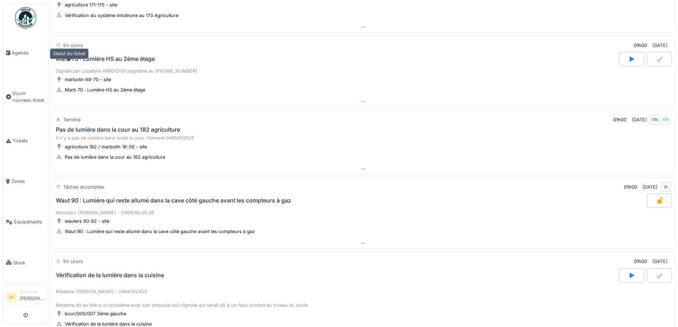
scroll to position [0, 0]
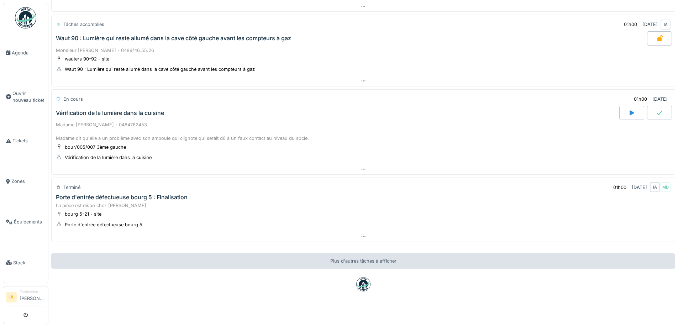
scroll to position [338, 0]
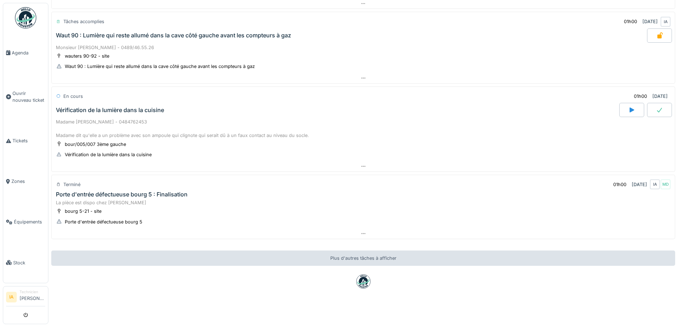
click at [106, 119] on div "Madame [PERSON_NAME] - 0484762453 Madame dit qu'elle a un problème avec son amp…" at bounding box center [363, 129] width 615 height 21
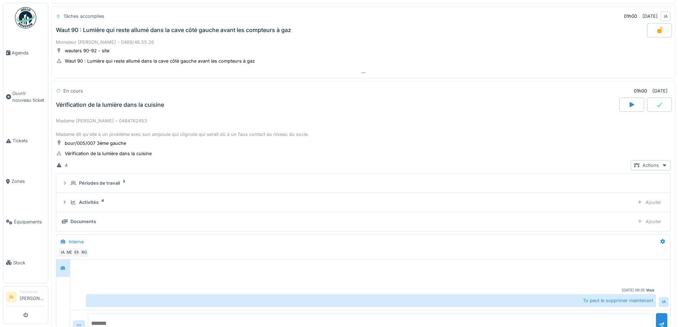
scroll to position [390, 0]
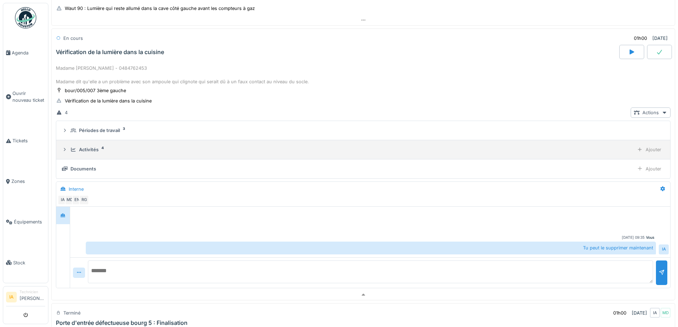
click at [74, 145] on div "Activités 4 Ajouter" at bounding box center [363, 150] width 603 height 10
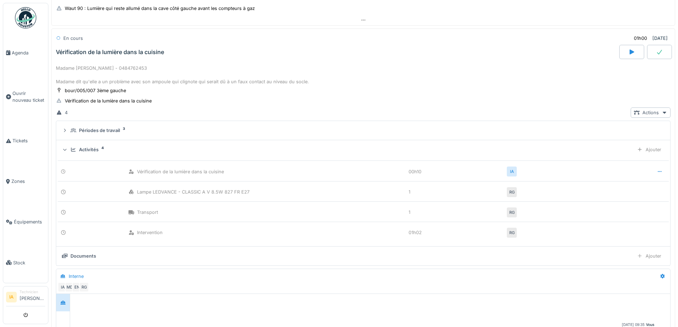
click at [74, 145] on div "Activités 4 Ajouter" at bounding box center [363, 150] width 603 height 10
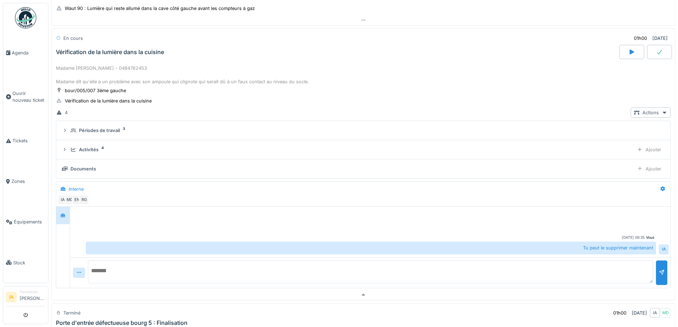
click at [91, 59] on div "Vérification de la lumière dans la cuisine" at bounding box center [336, 52] width 565 height 14
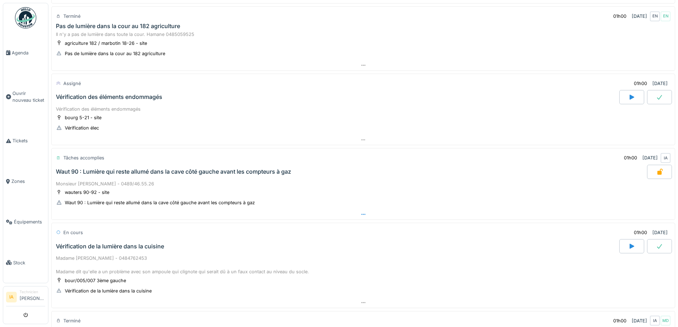
scroll to position [195, 0]
click at [112, 101] on div "Vérification des éléments endommagés" at bounding box center [109, 97] width 106 height 7
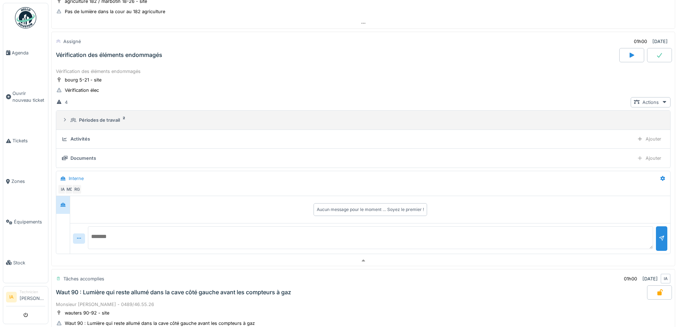
scroll to position [241, 0]
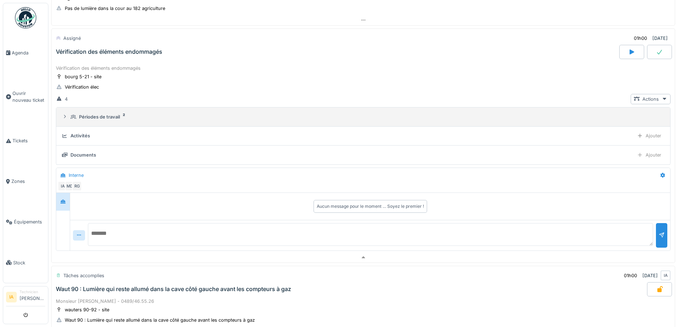
click at [103, 113] on summary "Périodes de travail 2" at bounding box center [363, 116] width 608 height 13
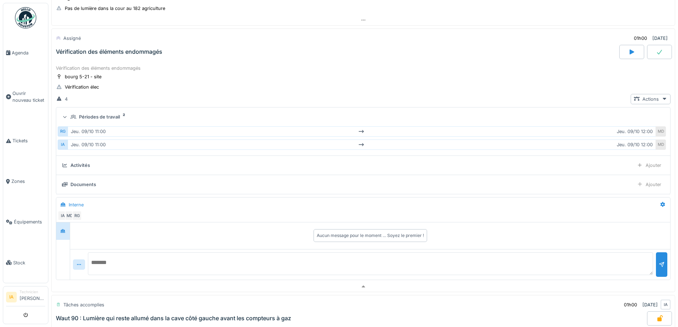
click at [103, 113] on summary "Périodes de travail 2" at bounding box center [363, 116] width 608 height 13
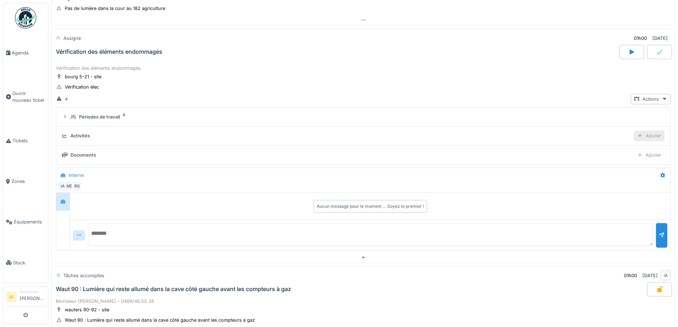
click at [645, 138] on div "Ajouter" at bounding box center [649, 136] width 31 height 10
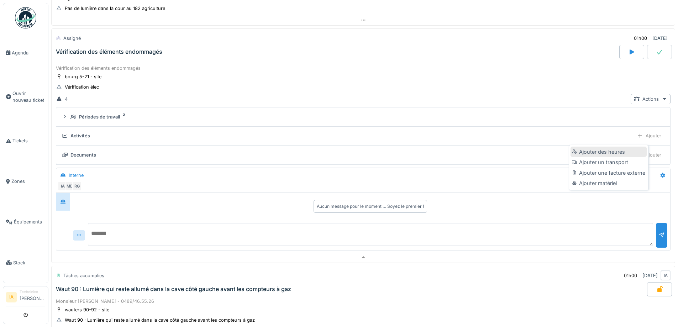
click at [594, 148] on div "Ajouter des heures" at bounding box center [609, 152] width 76 height 11
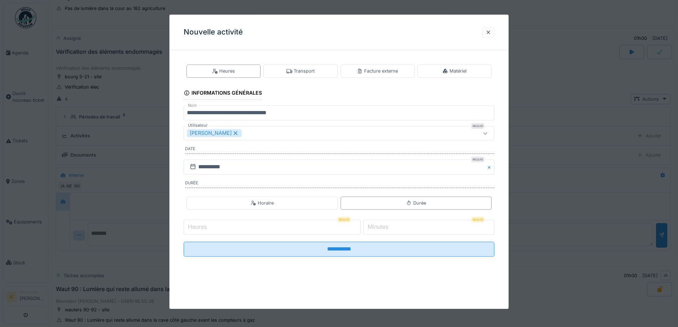
click at [241, 235] on input "Heures" at bounding box center [272, 227] width 177 height 15
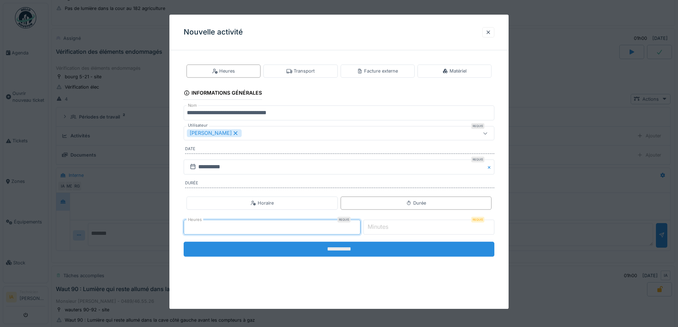
type input "*"
click at [350, 246] on input "**********" at bounding box center [339, 249] width 311 height 15
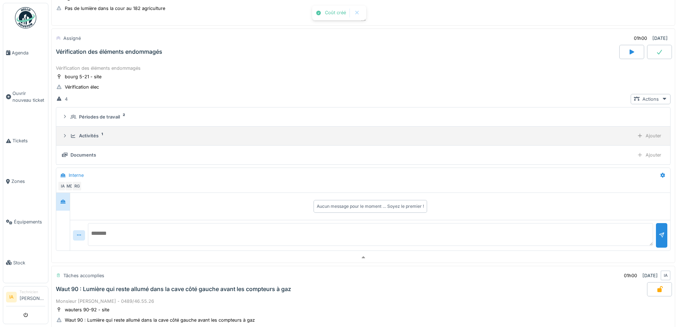
click at [124, 140] on div "Activités 1 Ajouter" at bounding box center [363, 136] width 603 height 10
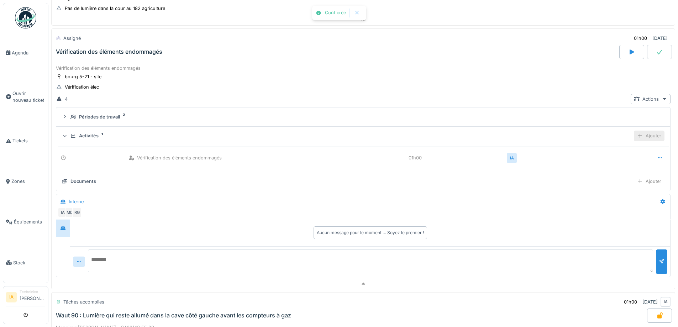
click at [642, 137] on div "Ajouter" at bounding box center [649, 136] width 31 height 10
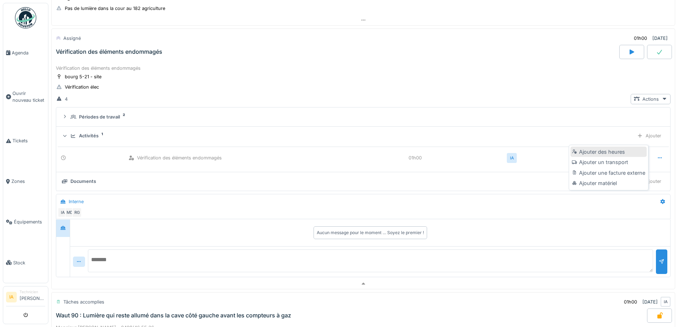
click at [583, 152] on div "Ajouter des heures" at bounding box center [609, 152] width 76 height 11
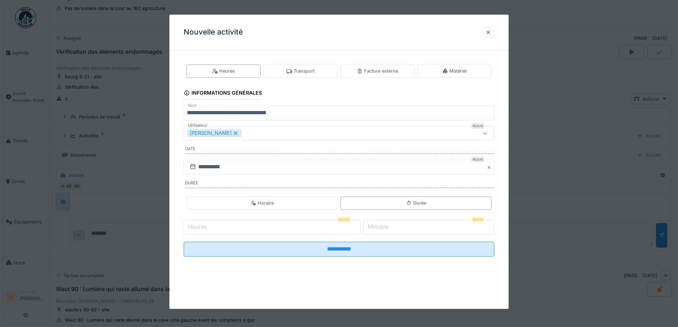
click at [235, 132] on icon at bounding box center [235, 133] width 6 height 5
click at [230, 131] on div "Utilisateurs" at bounding box center [321, 134] width 268 height 8
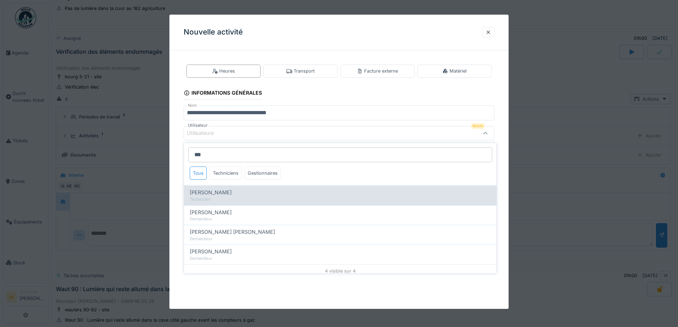
type input "***"
click at [236, 189] on div "[PERSON_NAME]" at bounding box center [340, 193] width 301 height 8
type input "****"
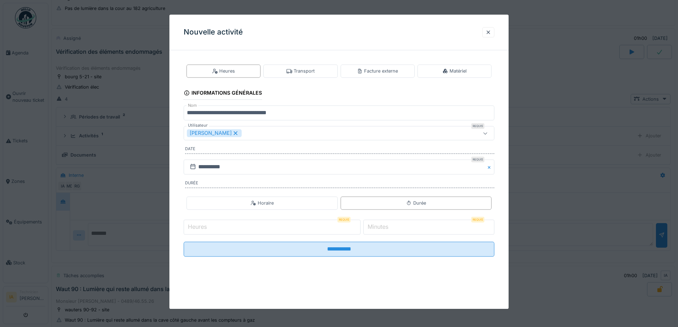
click at [127, 184] on div at bounding box center [339, 163] width 678 height 327
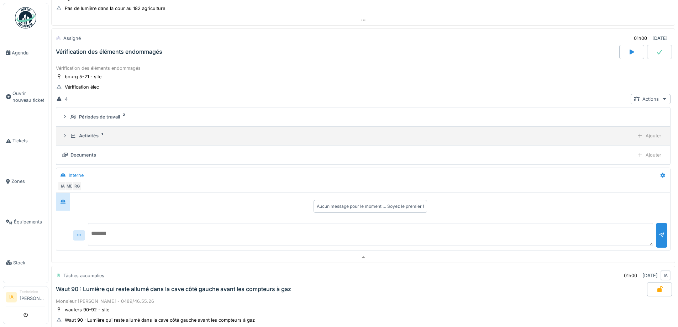
click at [91, 136] on div "Activités" at bounding box center [89, 135] width 20 height 7
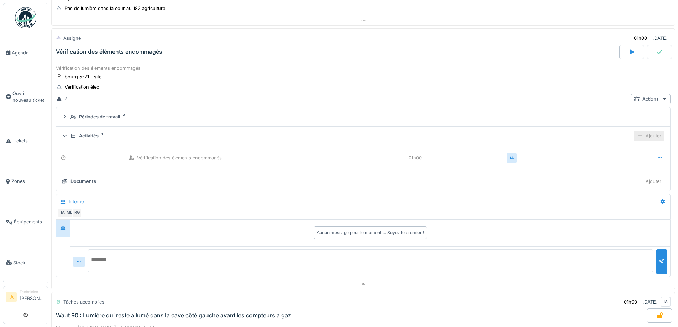
click at [634, 134] on div "Ajouter" at bounding box center [649, 136] width 31 height 10
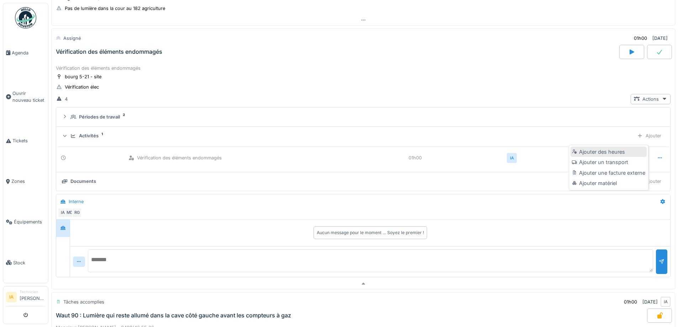
click at [585, 152] on div "Ajouter des heures" at bounding box center [609, 152] width 76 height 11
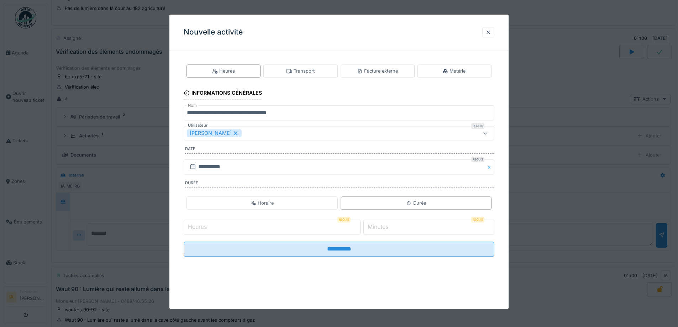
click at [234, 229] on input "Heures" at bounding box center [272, 227] width 177 height 15
type input "*"
click at [234, 132] on icon at bounding box center [236, 133] width 4 height 4
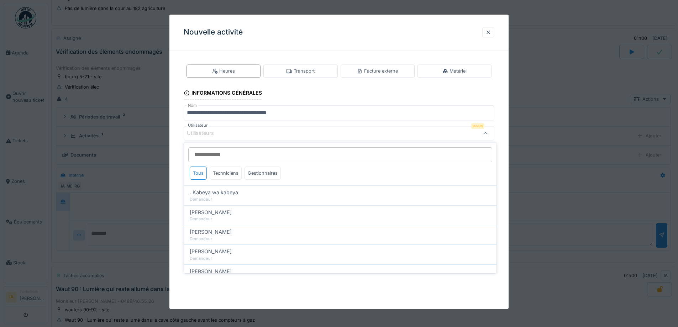
click at [235, 132] on div "Utilisateurs" at bounding box center [321, 134] width 268 height 8
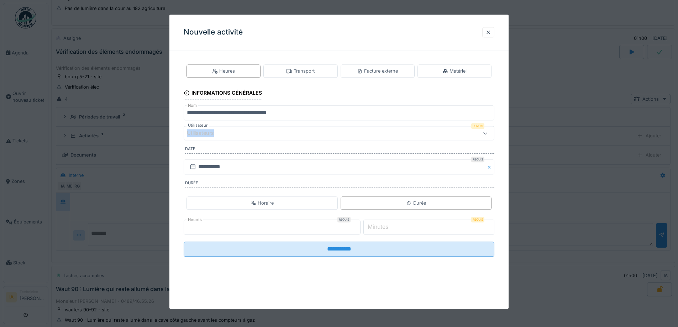
click at [235, 132] on div "Utilisateurs" at bounding box center [321, 134] width 268 height 8
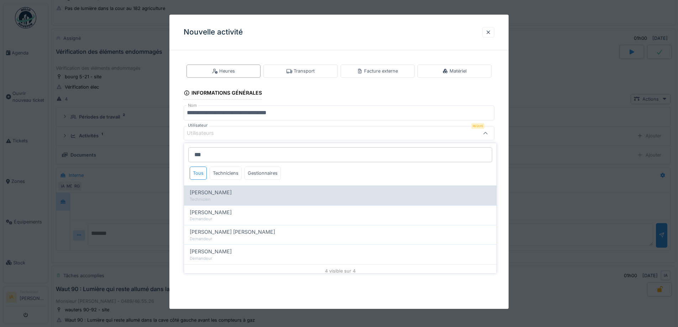
type input "***"
click at [257, 198] on div "Technicien" at bounding box center [340, 199] width 301 height 6
type input "****"
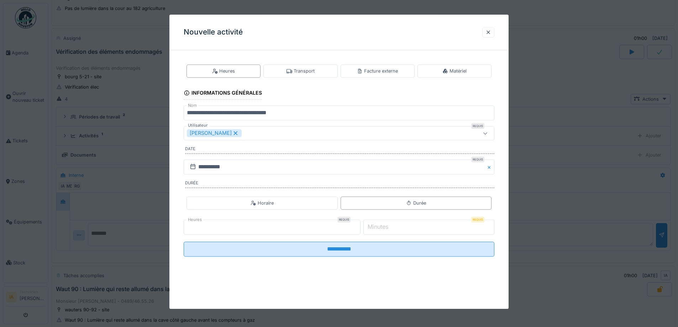
click at [236, 293] on div "**********" at bounding box center [338, 162] width 339 height 294
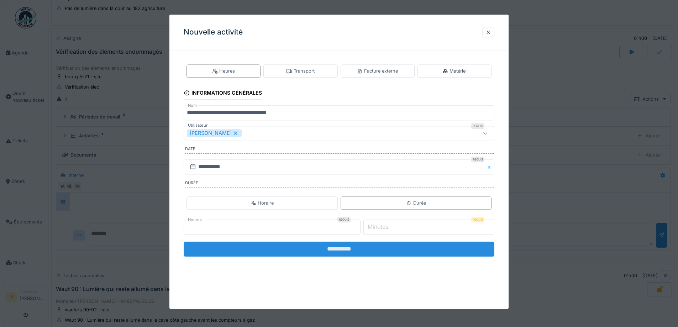
click at [250, 254] on input "**********" at bounding box center [339, 249] width 311 height 15
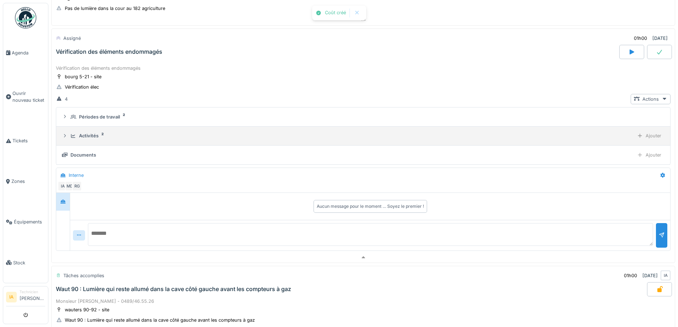
click at [83, 133] on div "Activités" at bounding box center [89, 135] width 20 height 7
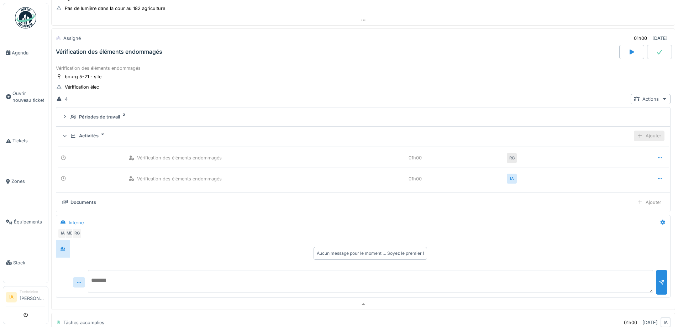
click at [634, 136] on div "Ajouter" at bounding box center [649, 136] width 31 height 10
click at [601, 158] on div "Ajouter un transport" at bounding box center [609, 162] width 76 height 11
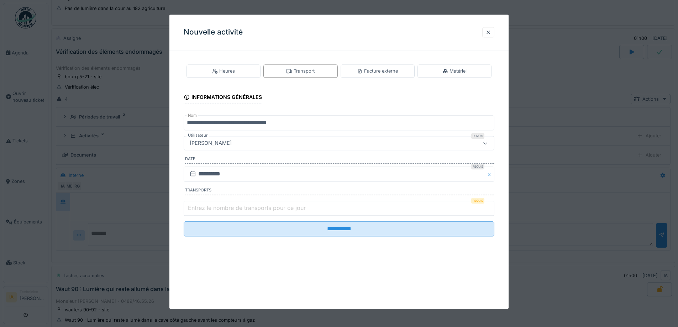
click at [218, 204] on label "Entrez le nombre de transports pour ce jour" at bounding box center [247, 208] width 121 height 9
click at [218, 204] on input "Entrez le nombre de transports pour ce jour" at bounding box center [339, 208] width 311 height 15
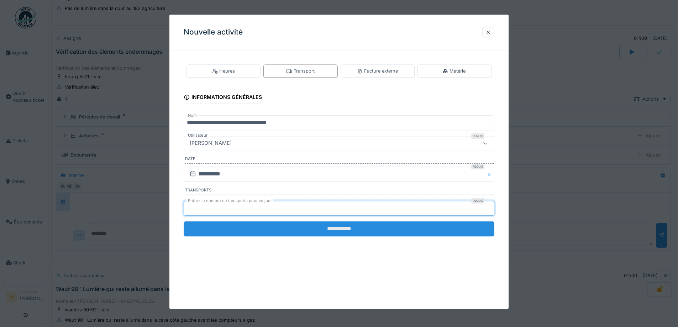
type input "*"
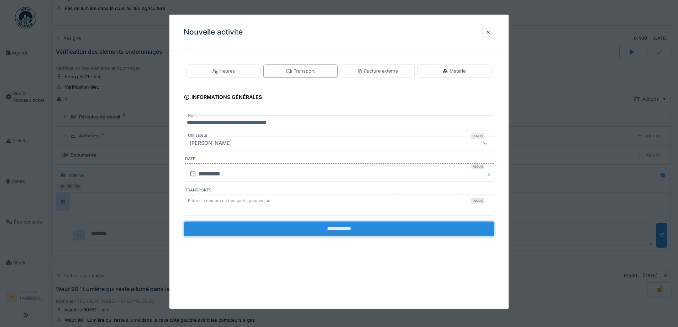
click at [205, 231] on input "**********" at bounding box center [339, 228] width 311 height 15
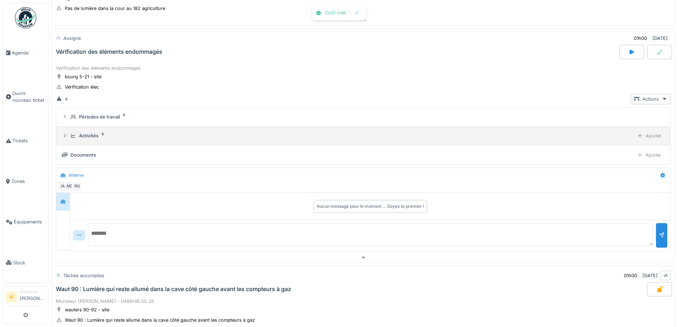
click at [90, 131] on div "Activités 3 Ajouter" at bounding box center [363, 136] width 603 height 10
click at [85, 139] on div "Activités" at bounding box center [89, 135] width 20 height 7
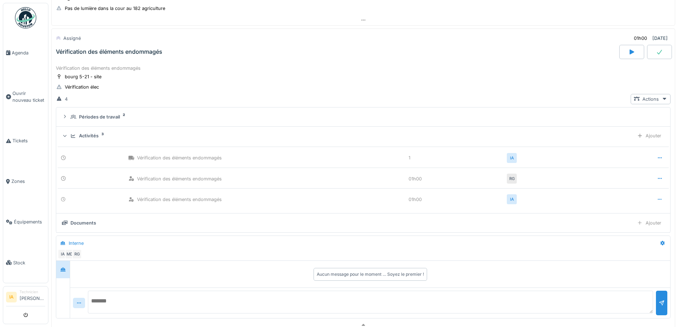
click at [85, 139] on div "Activités" at bounding box center [89, 135] width 20 height 7
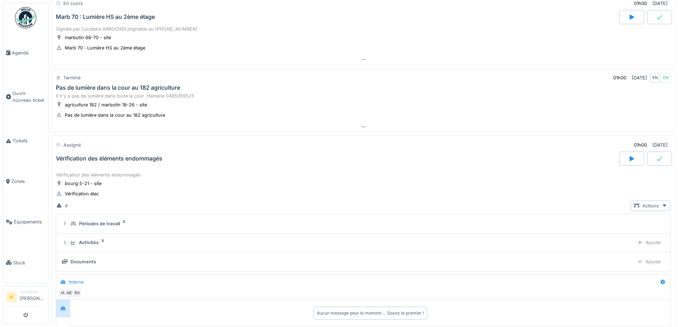
click at [95, 163] on div "Vérification des éléments endommagés" at bounding box center [336, 159] width 565 height 14
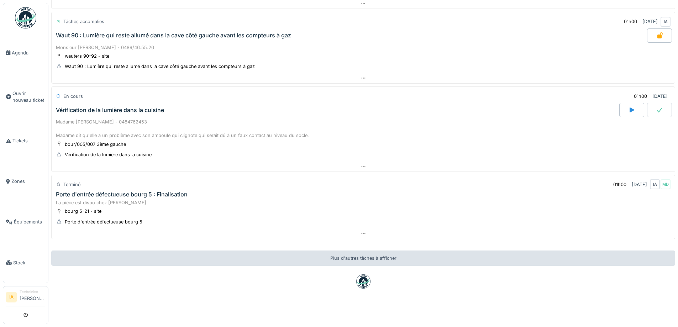
scroll to position [338, 0]
click at [104, 107] on div "Vérification de la lumière dans la cuisine" at bounding box center [110, 110] width 108 height 7
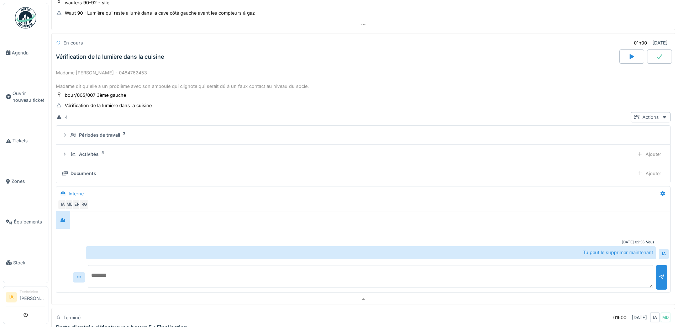
scroll to position [390, 0]
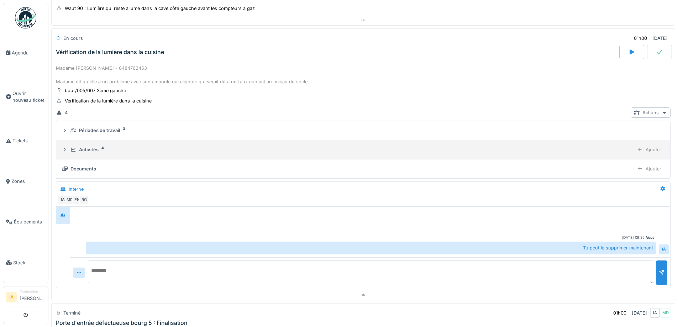
click at [86, 145] on div "Activités 4 Ajouter" at bounding box center [363, 150] width 603 height 10
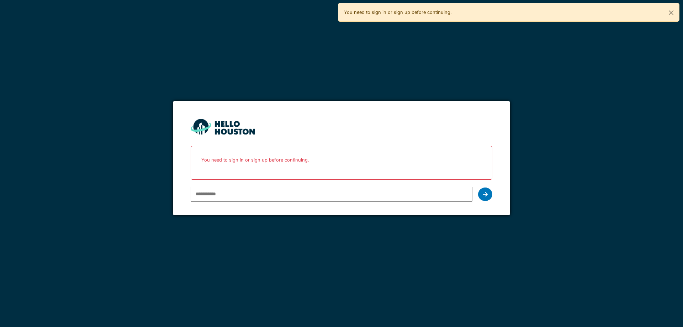
type input "**********"
click at [485, 193] on icon at bounding box center [485, 194] width 5 height 6
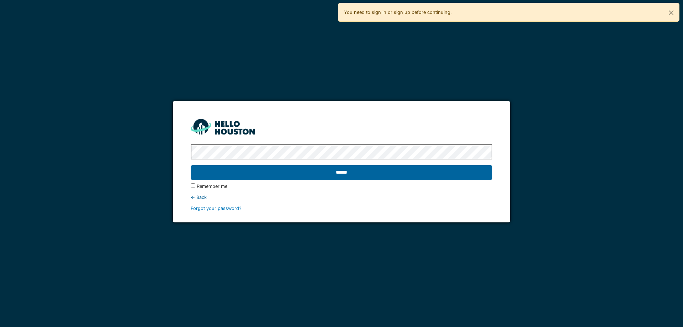
click at [191, 165] on input "******" at bounding box center [341, 172] width 301 height 15
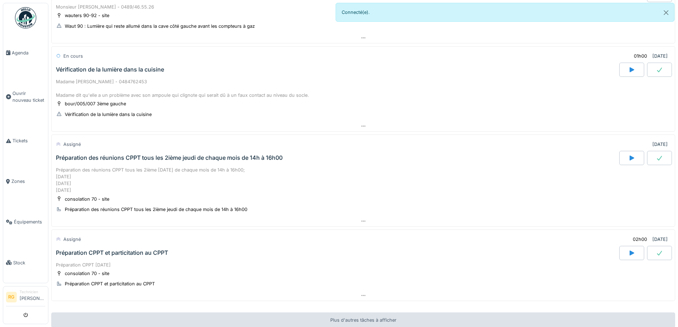
scroll to position [427, 0]
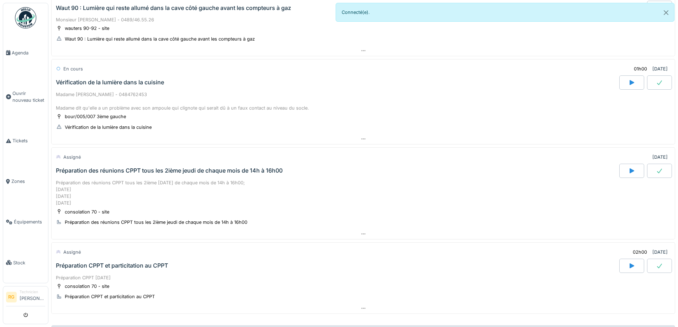
click at [117, 90] on div "Vérification de la lumière dans la cuisine" at bounding box center [336, 82] width 565 height 14
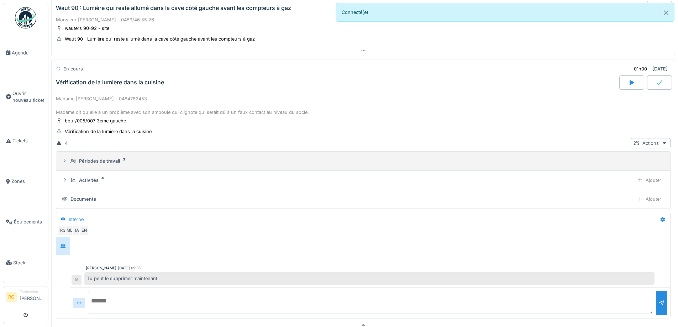
scroll to position [464, 0]
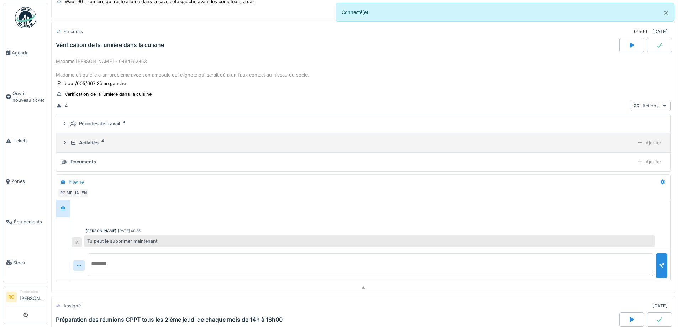
click at [92, 146] on div "Activités" at bounding box center [89, 143] width 20 height 7
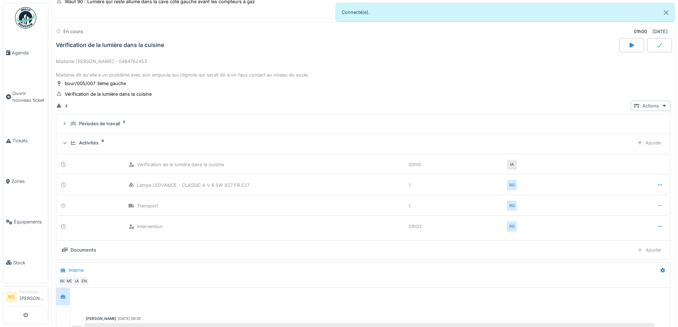
click at [657, 209] on div at bounding box center [660, 206] width 6 height 7
click at [619, 236] on div at bounding box center [618, 239] width 7 height 6
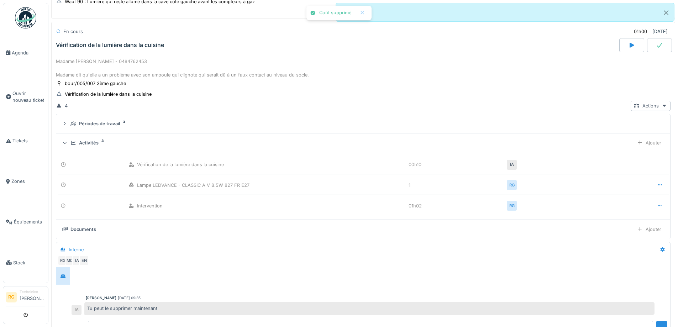
click at [657, 209] on div at bounding box center [660, 206] width 6 height 7
click at [633, 239] on div "Supprimer" at bounding box center [630, 239] width 35 height 11
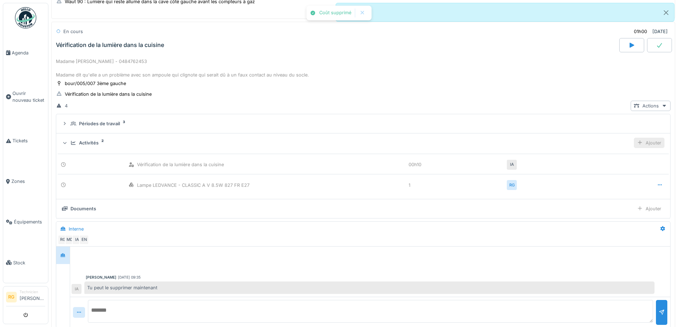
click at [644, 148] on div "Ajouter" at bounding box center [649, 143] width 31 height 10
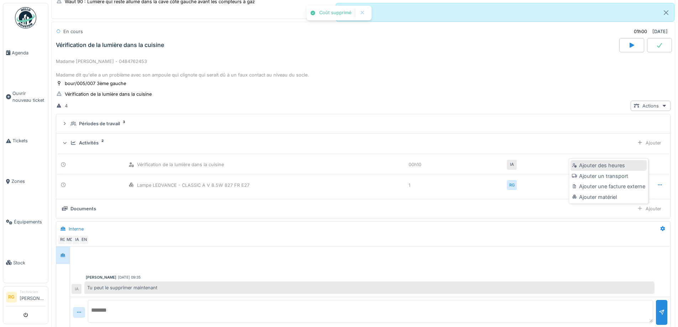
click at [592, 164] on div "Ajouter des heures" at bounding box center [609, 165] width 76 height 11
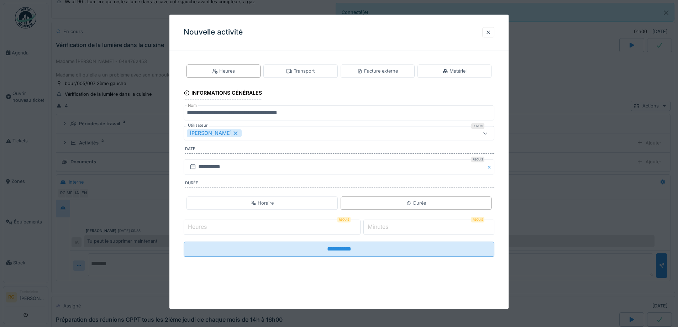
click at [270, 225] on input "Heures" at bounding box center [272, 227] width 177 height 15
type input "*"
click at [407, 233] on input "*" at bounding box center [428, 227] width 131 height 15
type input "**"
click at [184, 242] on input "**********" at bounding box center [339, 249] width 311 height 15
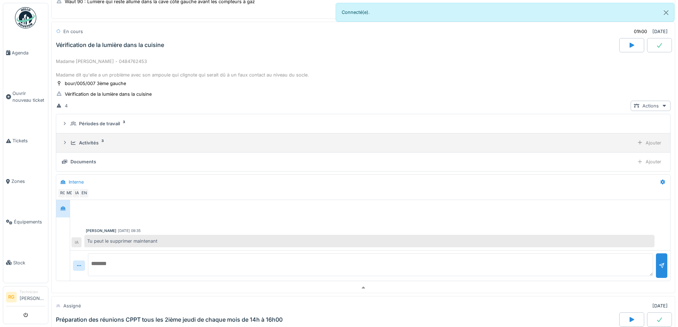
click at [101, 145] on div "Activités 3 Ajouter" at bounding box center [363, 143] width 603 height 10
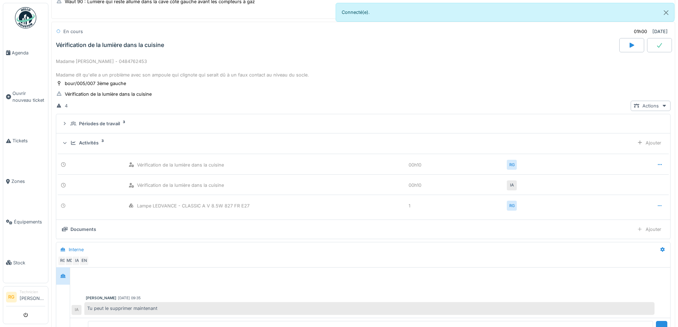
click at [101, 145] on div "Activités 3 Ajouter" at bounding box center [363, 143] width 603 height 10
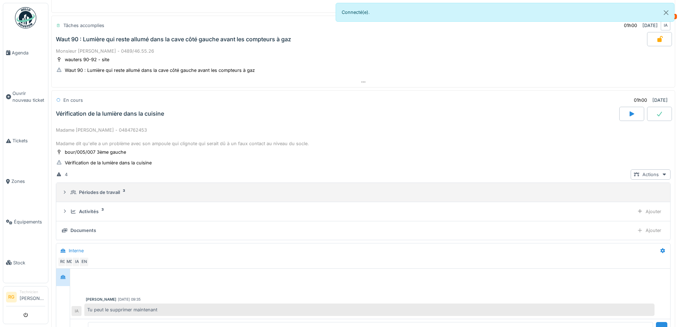
scroll to position [393, 0]
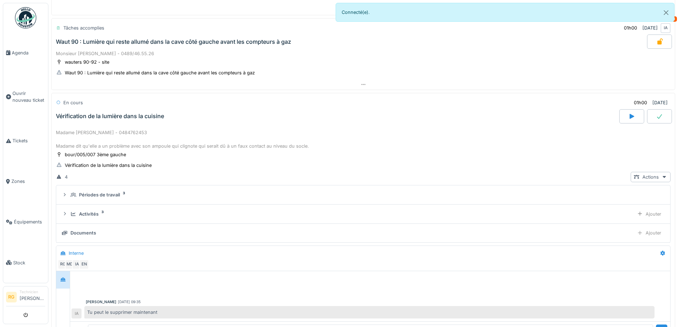
click at [105, 138] on div "Madame [PERSON_NAME] - 0484762453 Madame dit qu'elle a un problème avec son amp…" at bounding box center [363, 139] width 615 height 21
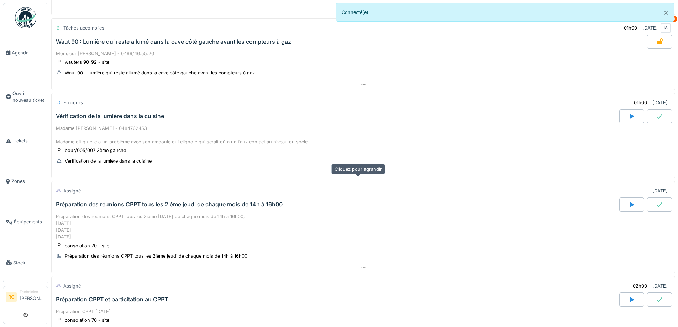
scroll to position [358, 0]
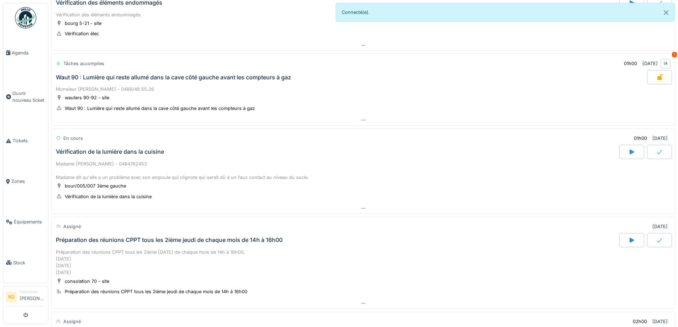
click at [656, 155] on icon at bounding box center [659, 152] width 7 height 6
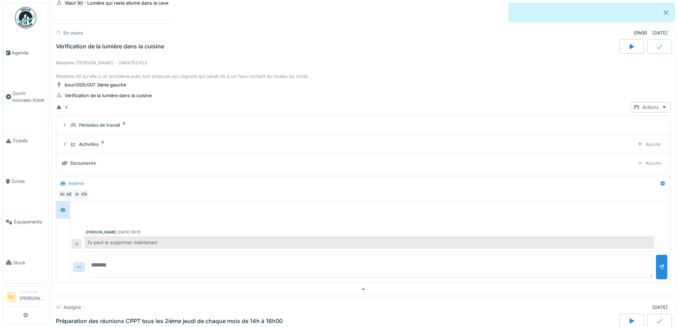
scroll to position [464, 0]
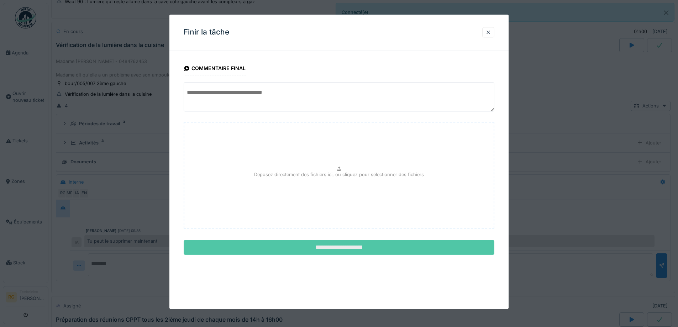
click at [331, 246] on input "**********" at bounding box center [339, 247] width 311 height 15
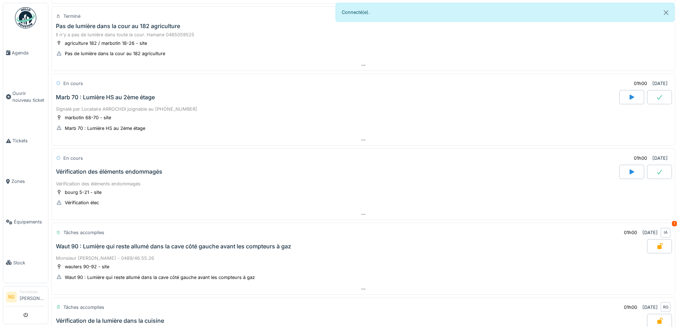
scroll to position [180, 0]
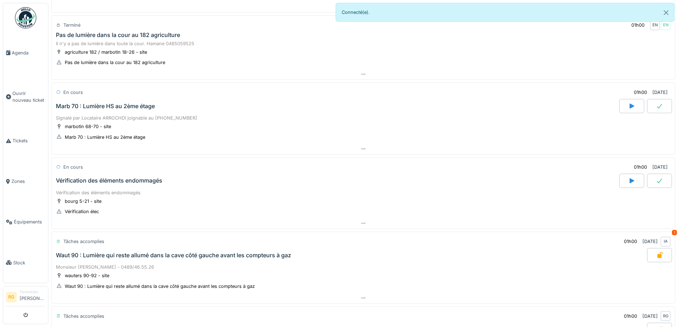
click at [86, 195] on div "Vérification des éléments endommagés bourg 5-21 - site Vérification élec" at bounding box center [363, 203] width 624 height 31
click at [85, 184] on div "Vérification des éléments endommagés" at bounding box center [109, 180] width 106 height 7
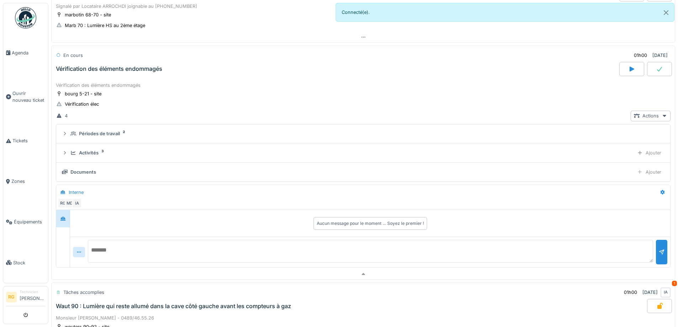
scroll to position [280, 0]
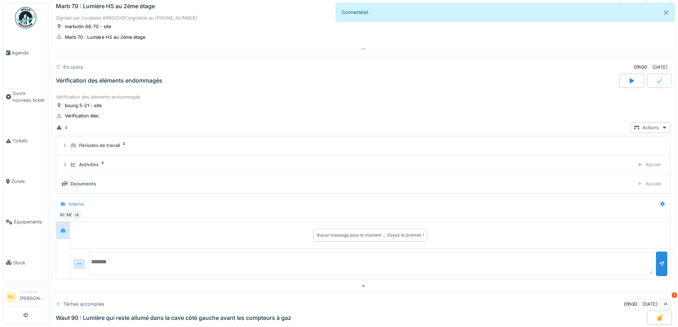
click at [94, 84] on div "Vérification des éléments endommagés" at bounding box center [109, 80] width 106 height 7
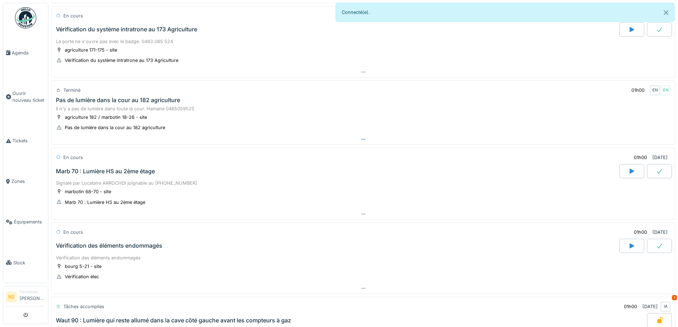
scroll to position [102, 0]
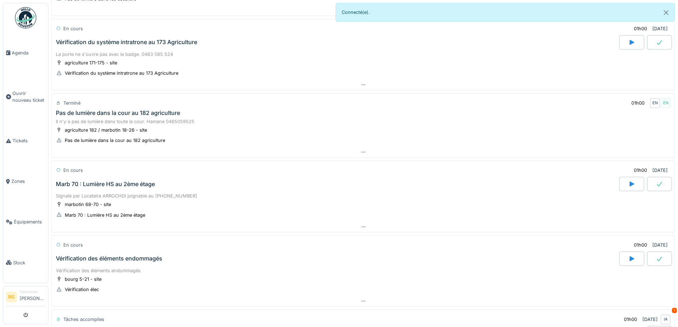
click at [656, 187] on icon at bounding box center [659, 184] width 7 height 6
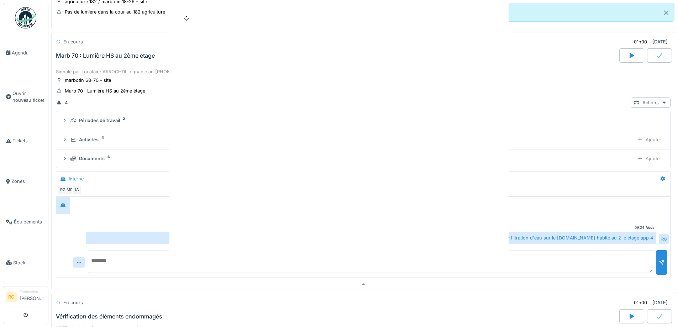
scroll to position [241, 0]
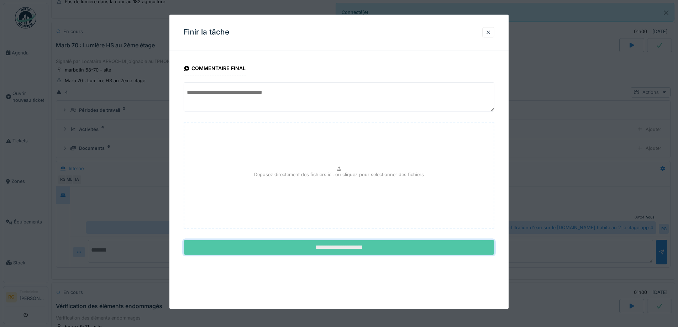
click at [293, 252] on input "**********" at bounding box center [339, 247] width 311 height 15
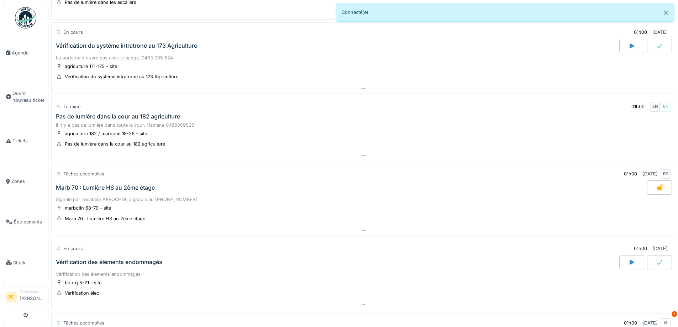
scroll to position [63, 0]
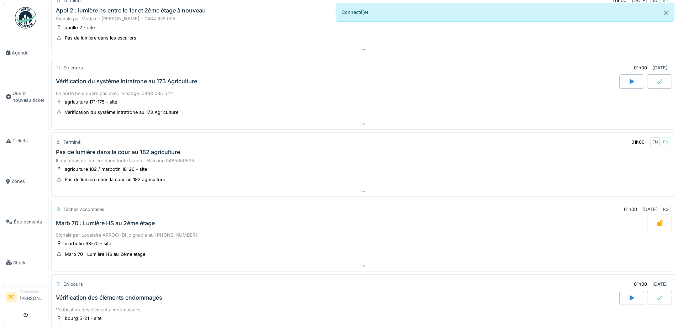
click at [647, 84] on div at bounding box center [659, 81] width 25 height 14
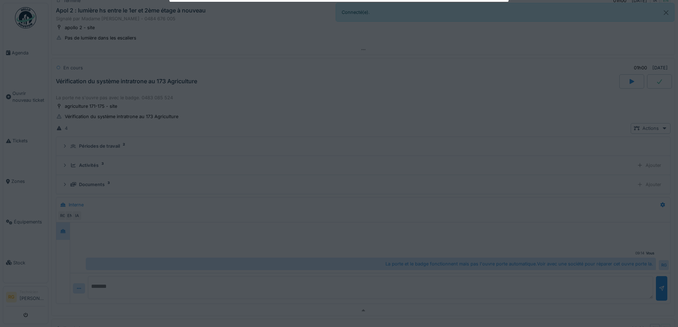
scroll to position [99, 0]
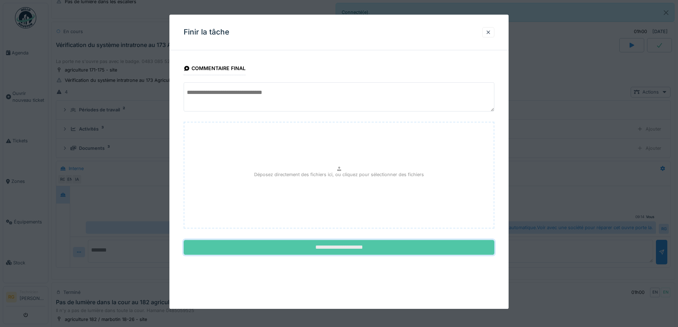
click at [316, 252] on input "**********" at bounding box center [339, 247] width 311 height 15
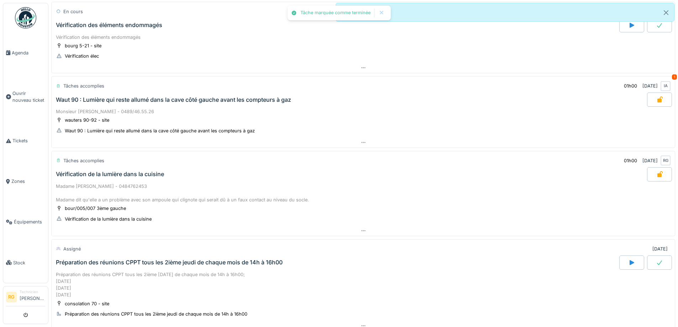
scroll to position [348, 0]
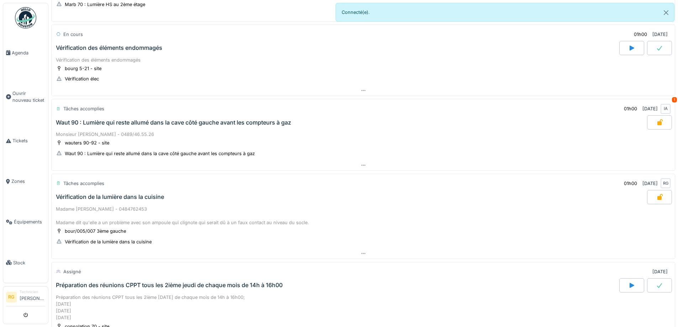
click at [136, 51] on div "Vérification des éléments endommagés" at bounding box center [109, 47] width 106 height 7
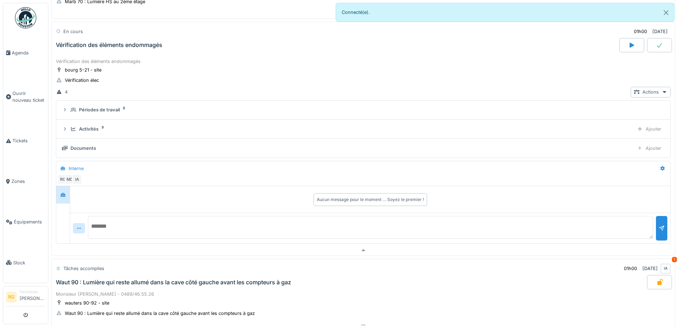
click at [148, 237] on textarea at bounding box center [370, 227] width 565 height 23
click at [114, 48] on div "Vérification des éléments endommagés" at bounding box center [109, 45] width 106 height 7
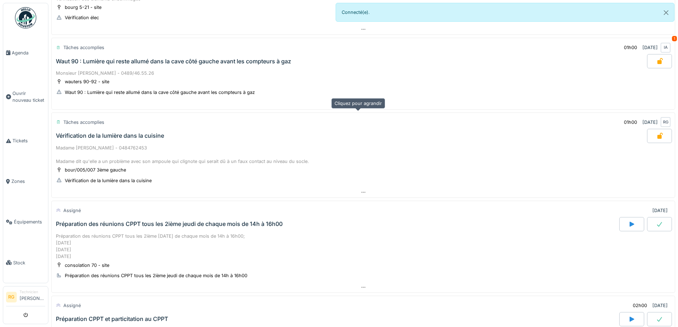
scroll to position [387, 0]
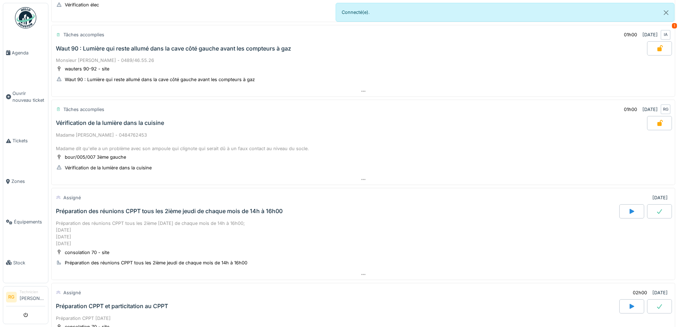
click at [191, 52] on div "Waut 90 : Lumière qui reste allumé dans la cave côté gauche avant les compteurs…" at bounding box center [173, 48] width 235 height 7
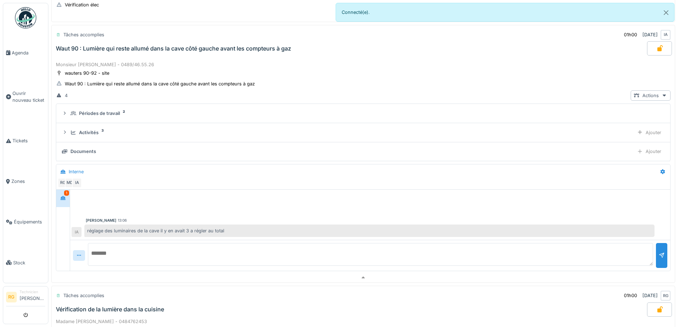
scroll to position [390, 0]
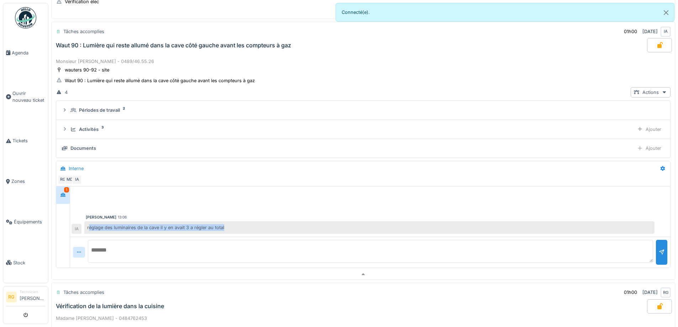
drag, startPoint x: 89, startPoint y: 232, endPoint x: 240, endPoint y: 234, distance: 150.2
click at [240, 234] on div "réglage des luminaires de la cave il y en avait 3 a régler au total" at bounding box center [369, 227] width 570 height 12
click at [256, 232] on div "réglage des luminaires de la cave il y en avait 3 a régler au total" at bounding box center [369, 227] width 570 height 12
click at [159, 52] on div "Waut 90 : Lumière qui reste allumé dans la cave côté gauche avant les compteurs…" at bounding box center [350, 45] width 593 height 14
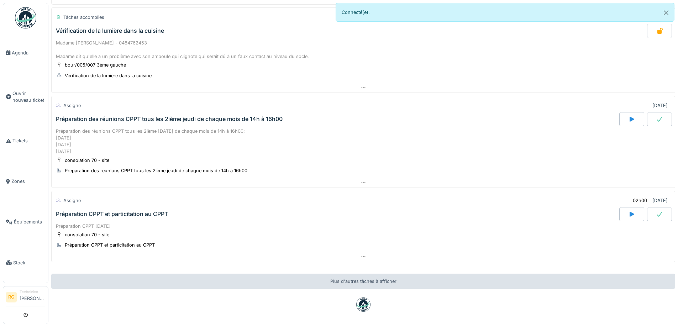
scroll to position [497, 0]
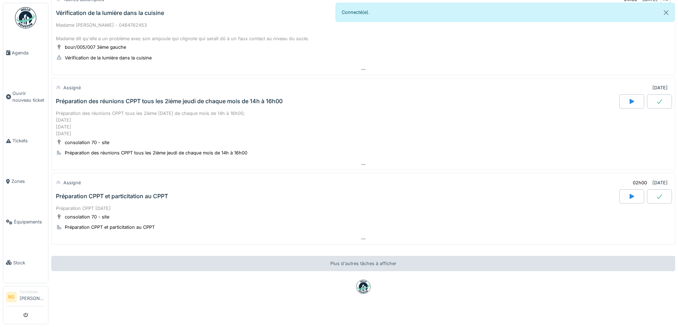
click at [136, 16] on div "Vérification de la lumière dans la cuisine" at bounding box center [110, 13] width 108 height 7
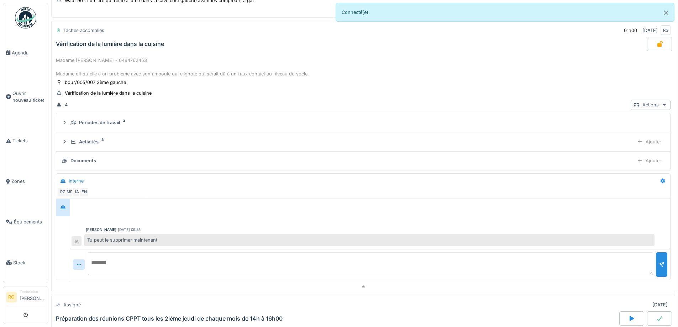
scroll to position [464, 0]
drag, startPoint x: 103, startPoint y: 245, endPoint x: 174, endPoint y: 245, distance: 71.9
click at [171, 245] on div "Tu peut le supprimer maintenant" at bounding box center [369, 241] width 570 height 12
click at [243, 214] on div at bounding box center [370, 213] width 597 height 18
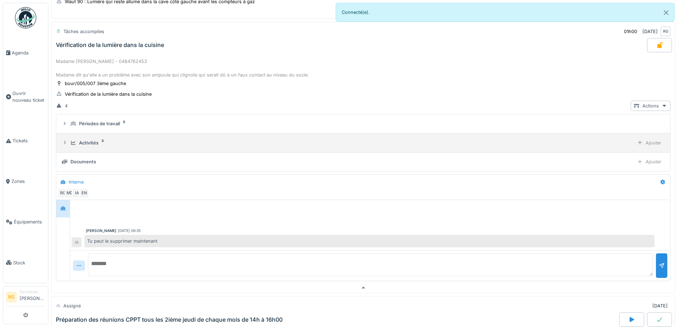
click at [92, 146] on div "Activités" at bounding box center [89, 143] width 20 height 7
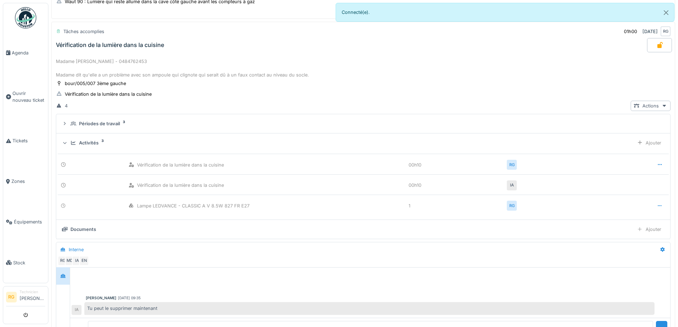
click at [92, 146] on div "Activités" at bounding box center [89, 143] width 20 height 7
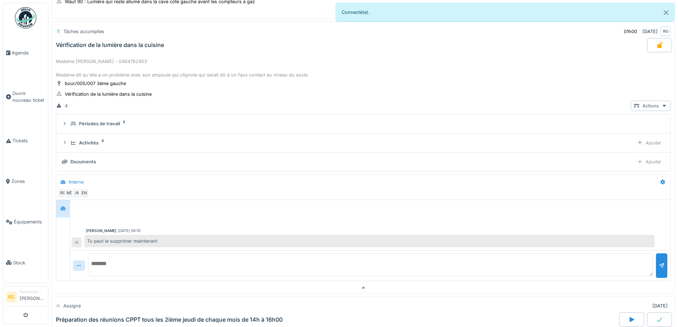
click at [119, 268] on textarea at bounding box center [370, 264] width 565 height 23
type textarea "**********"
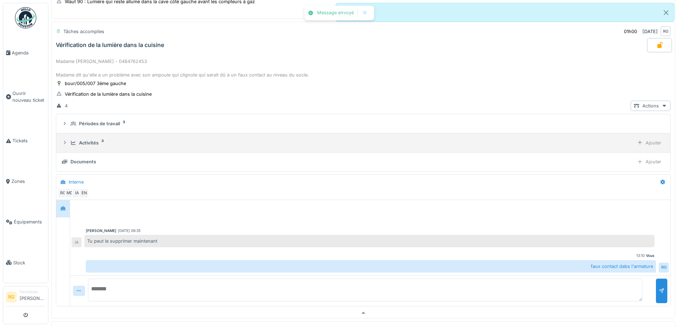
click at [70, 148] on div "Activités 3 Ajouter" at bounding box center [363, 143] width 603 height 10
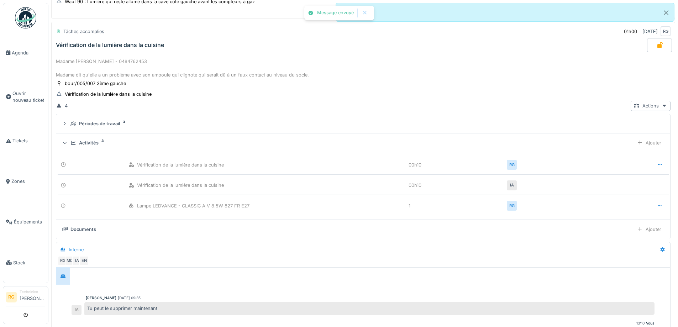
click at [70, 148] on div "Activités 3 Ajouter" at bounding box center [363, 143] width 603 height 10
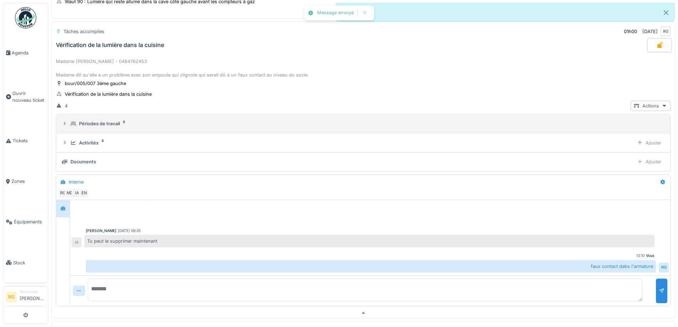
click at [84, 127] on div "Périodes de travail" at bounding box center [99, 123] width 41 height 7
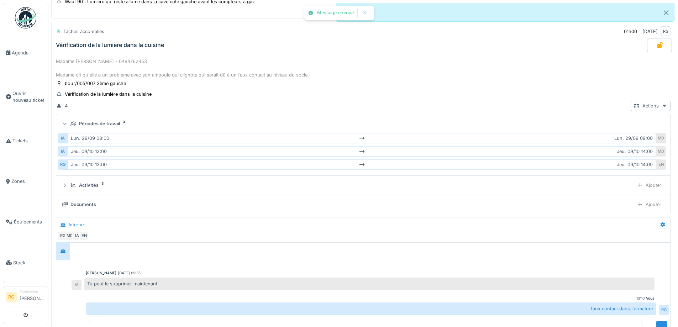
click at [84, 127] on div "Périodes de travail" at bounding box center [99, 123] width 41 height 7
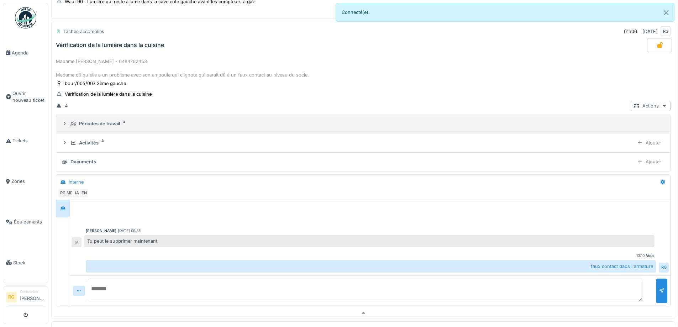
scroll to position [429, 0]
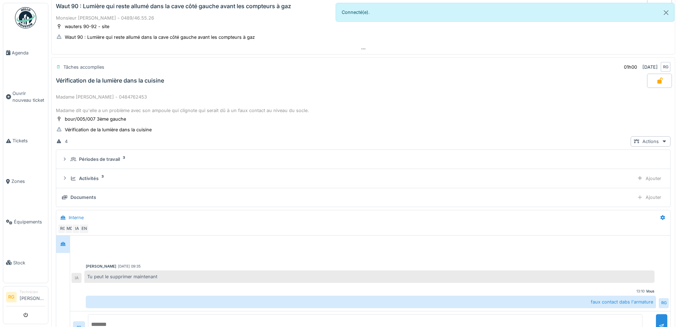
click at [93, 84] on div "Vérification de la lumière dans la cuisine" at bounding box center [110, 80] width 108 height 7
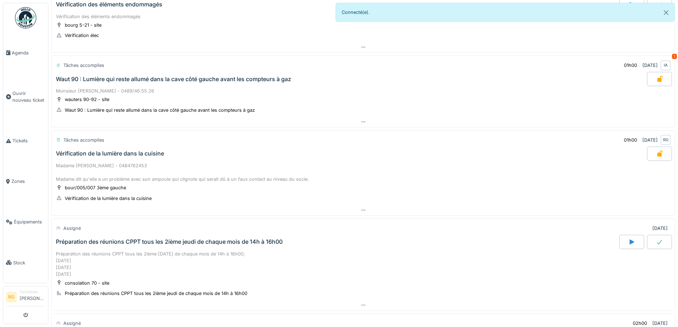
scroll to position [463, 0]
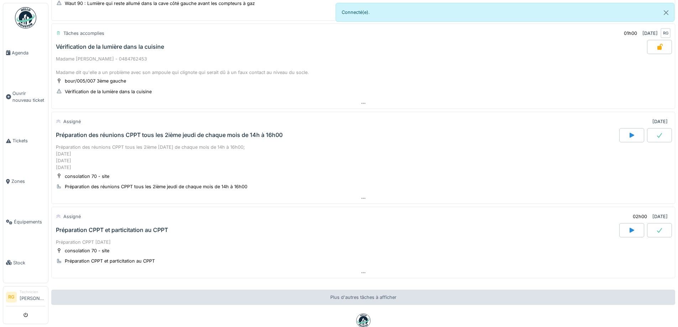
click at [146, 233] on div "Préparation CPPT et particitation au CPPT" at bounding box center [112, 230] width 112 height 7
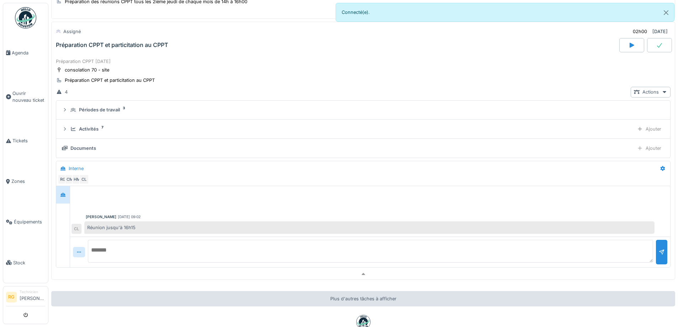
scroll to position [612, 0]
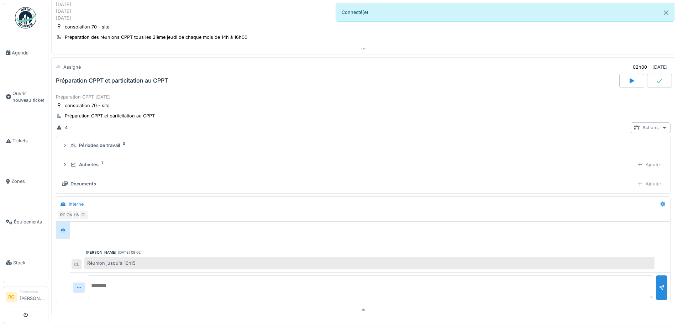
click at [121, 79] on div "Préparation CPPT et particitation au CPPT" at bounding box center [112, 80] width 112 height 7
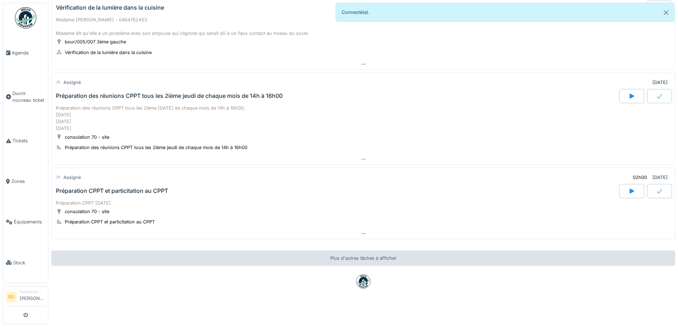
click at [121, 90] on div "Préparation des réunions CPPT tous les 2ième jeudi de chaque mois de 14h à 16h00" at bounding box center [336, 96] width 565 height 14
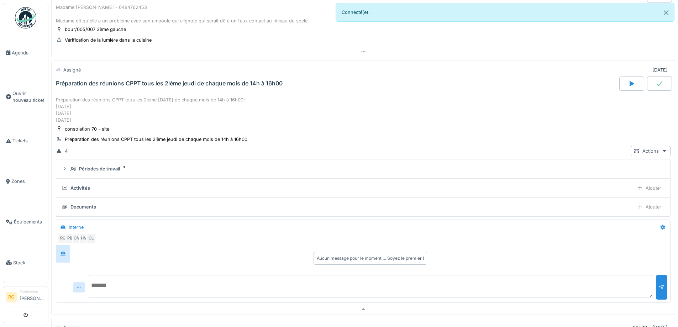
scroll to position [0, 0]
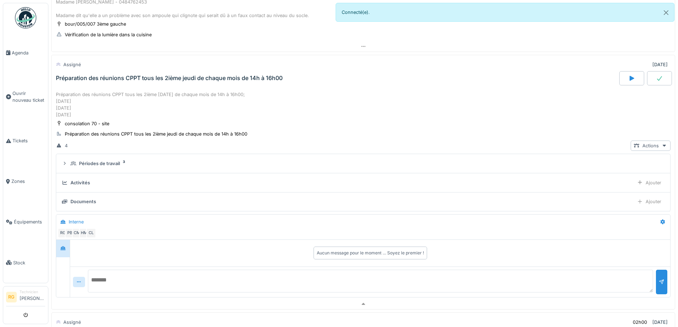
click at [121, 91] on div "Préparation des réunions CPPT tous les 2ième [DATE] de chaque mois de 14h à 16h…" at bounding box center [363, 104] width 615 height 27
